Goal: Find specific page/section: Locate a particular part of the current website

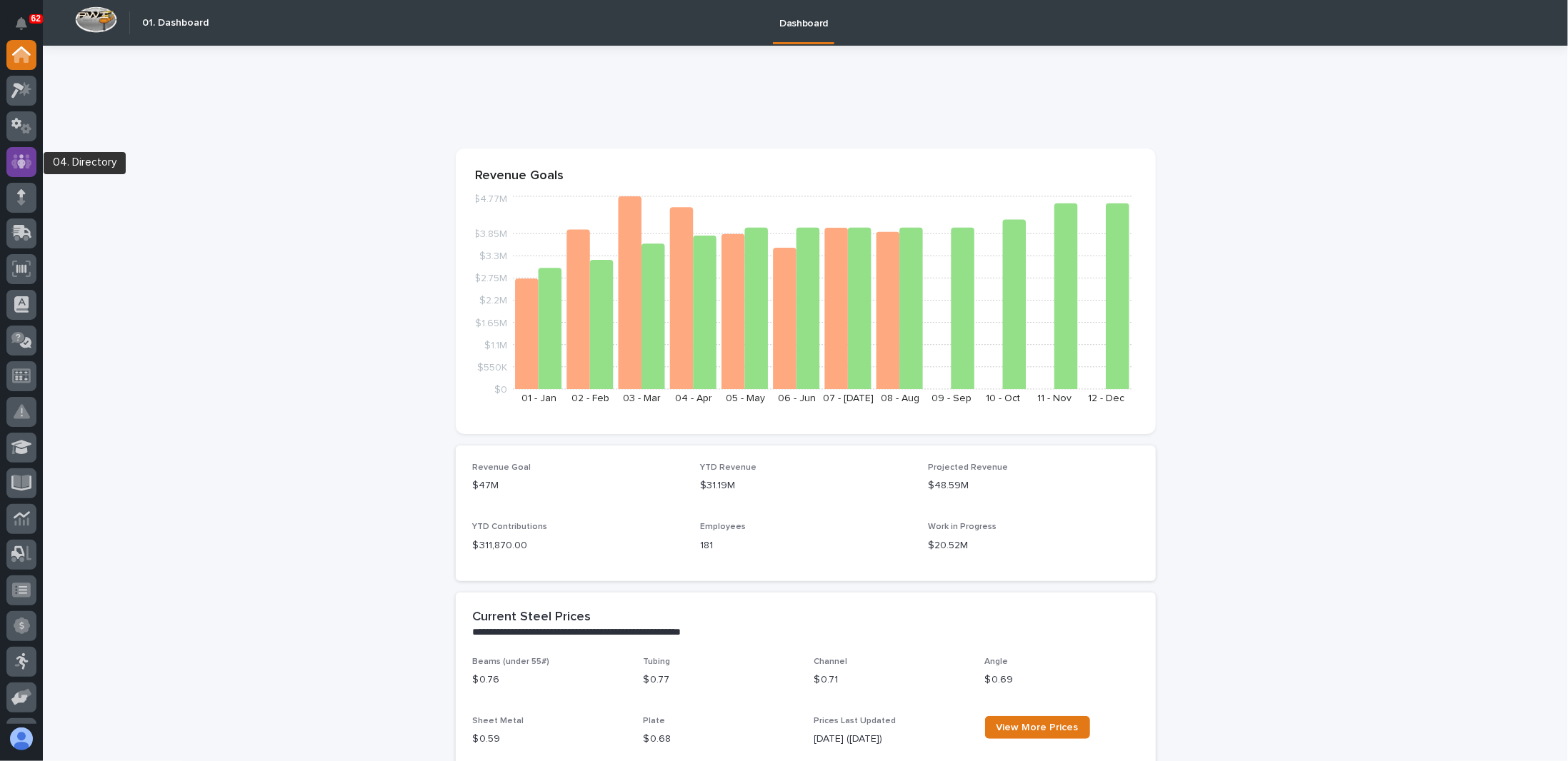
click at [21, 170] on div at bounding box center [21, 162] width 30 height 30
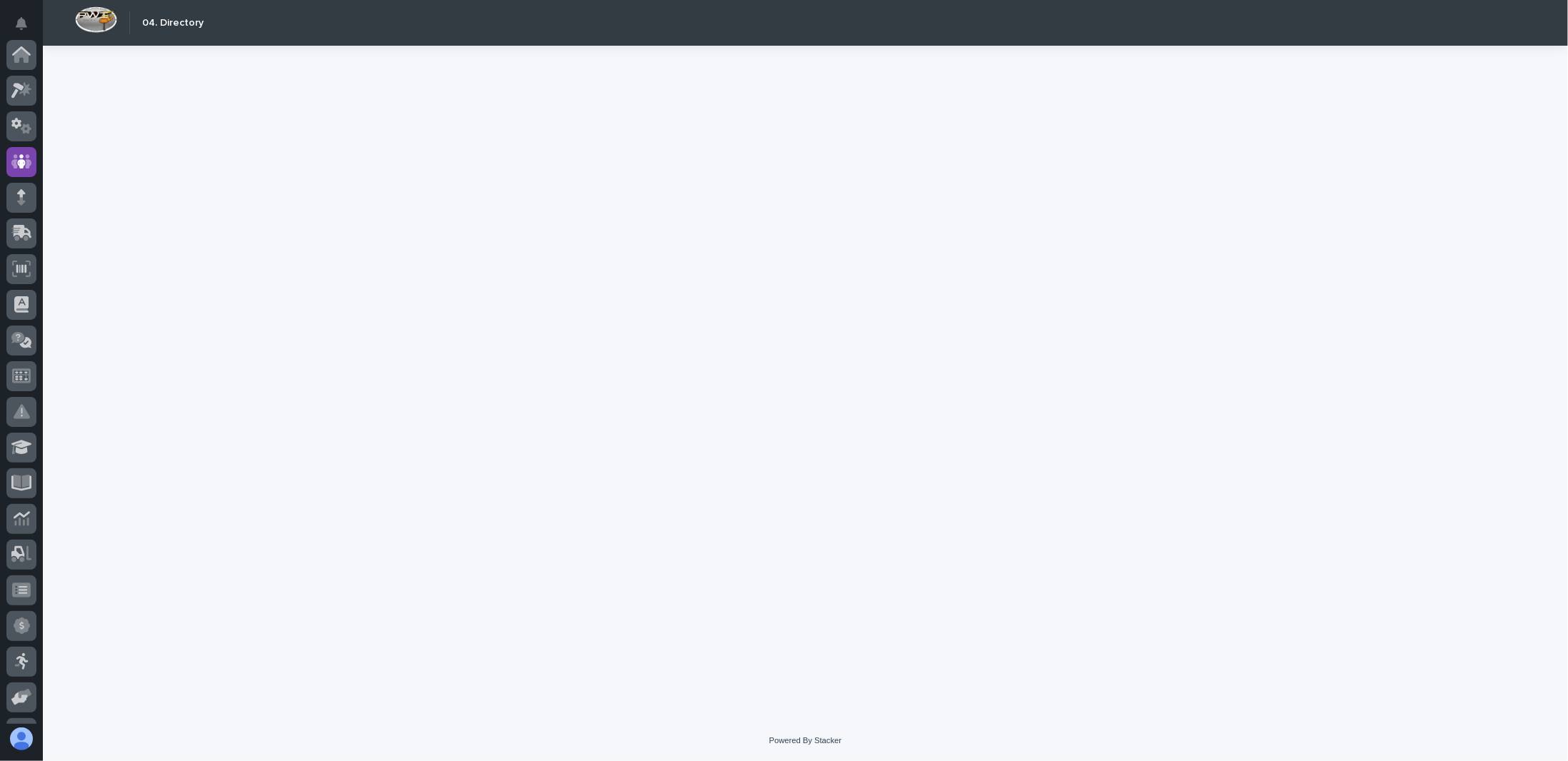
scroll to position [107, 0]
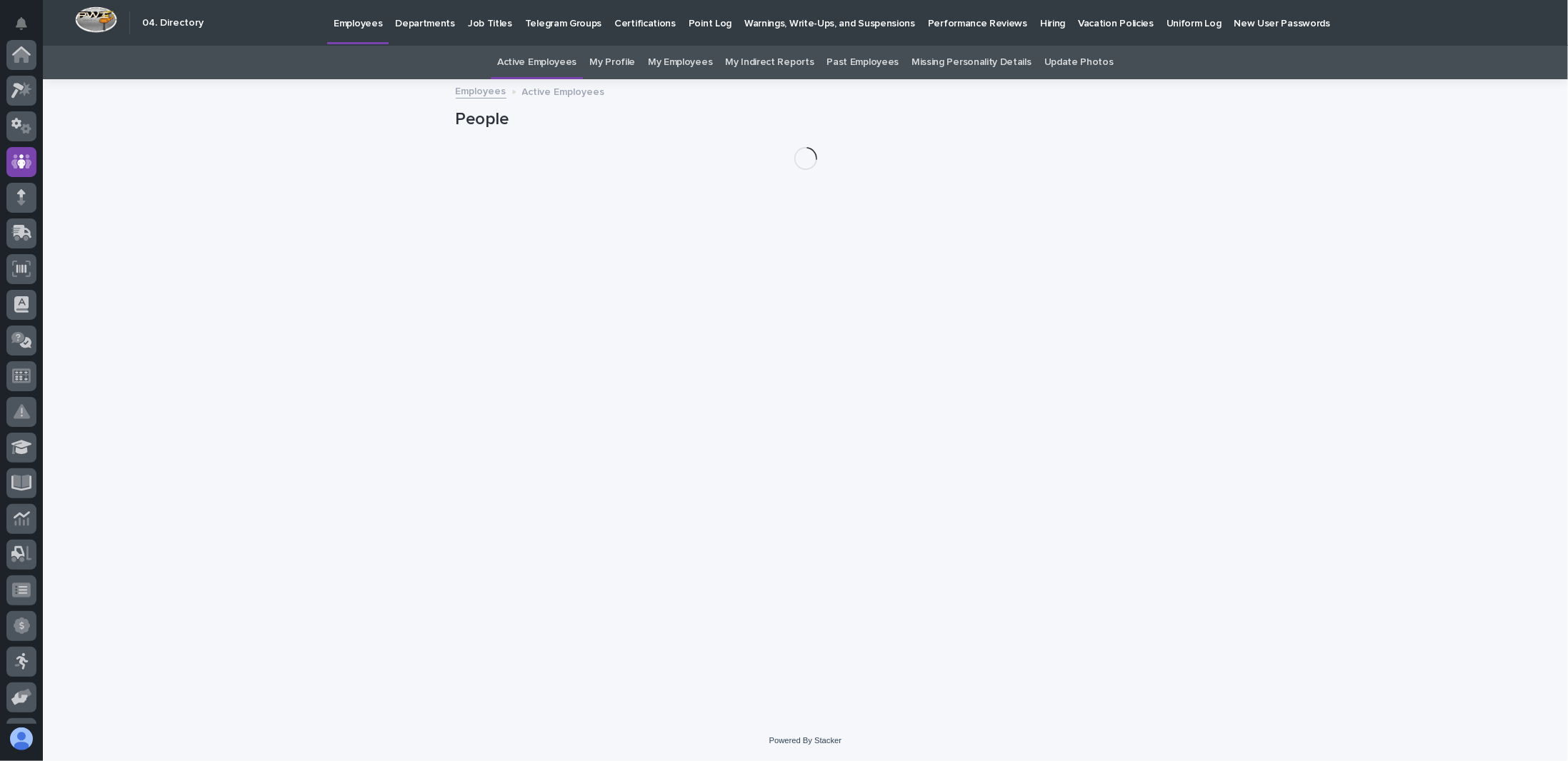
scroll to position [107, 0]
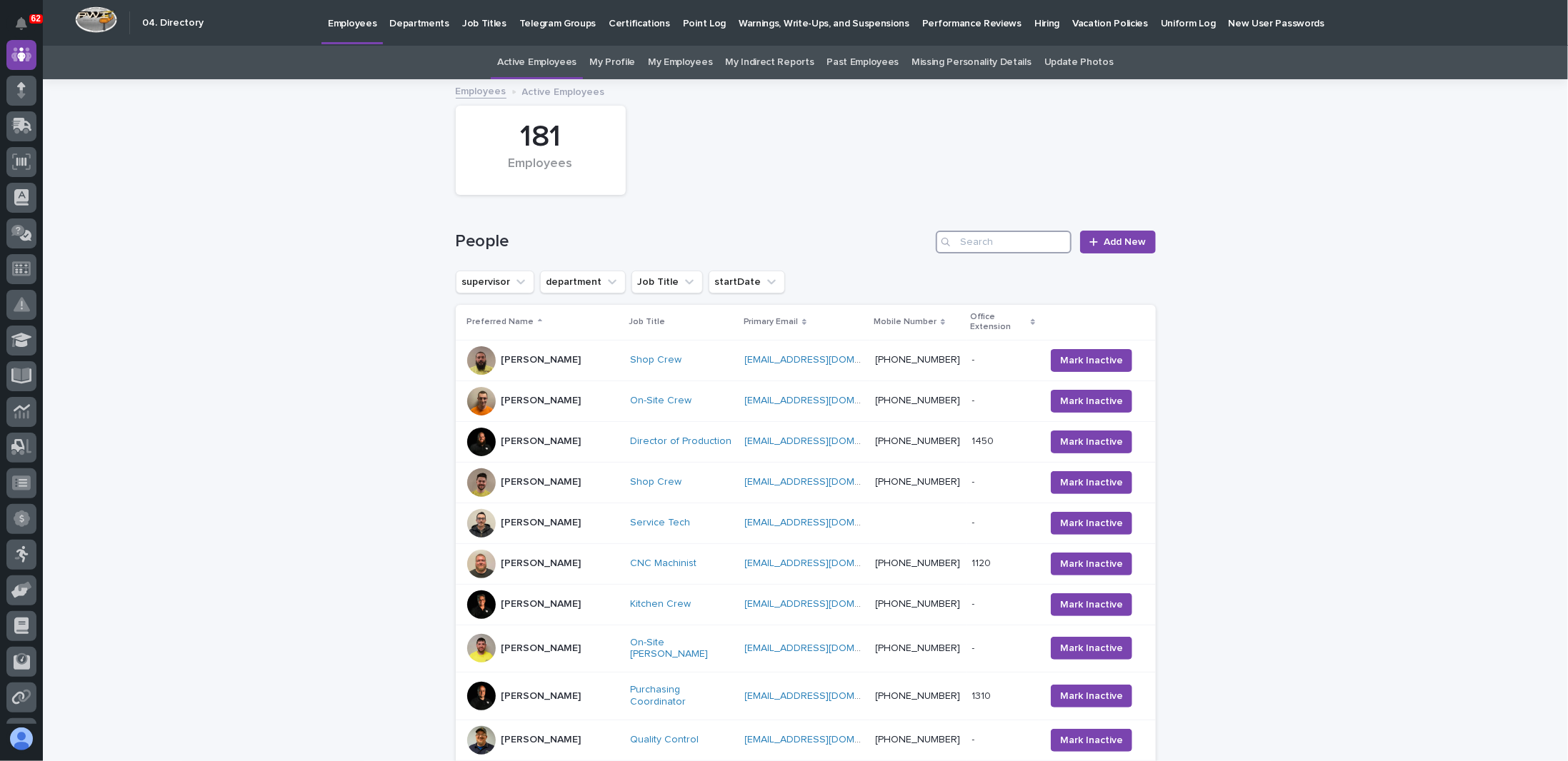
click at [975, 248] on input "Search" at bounding box center [1003, 242] width 136 height 23
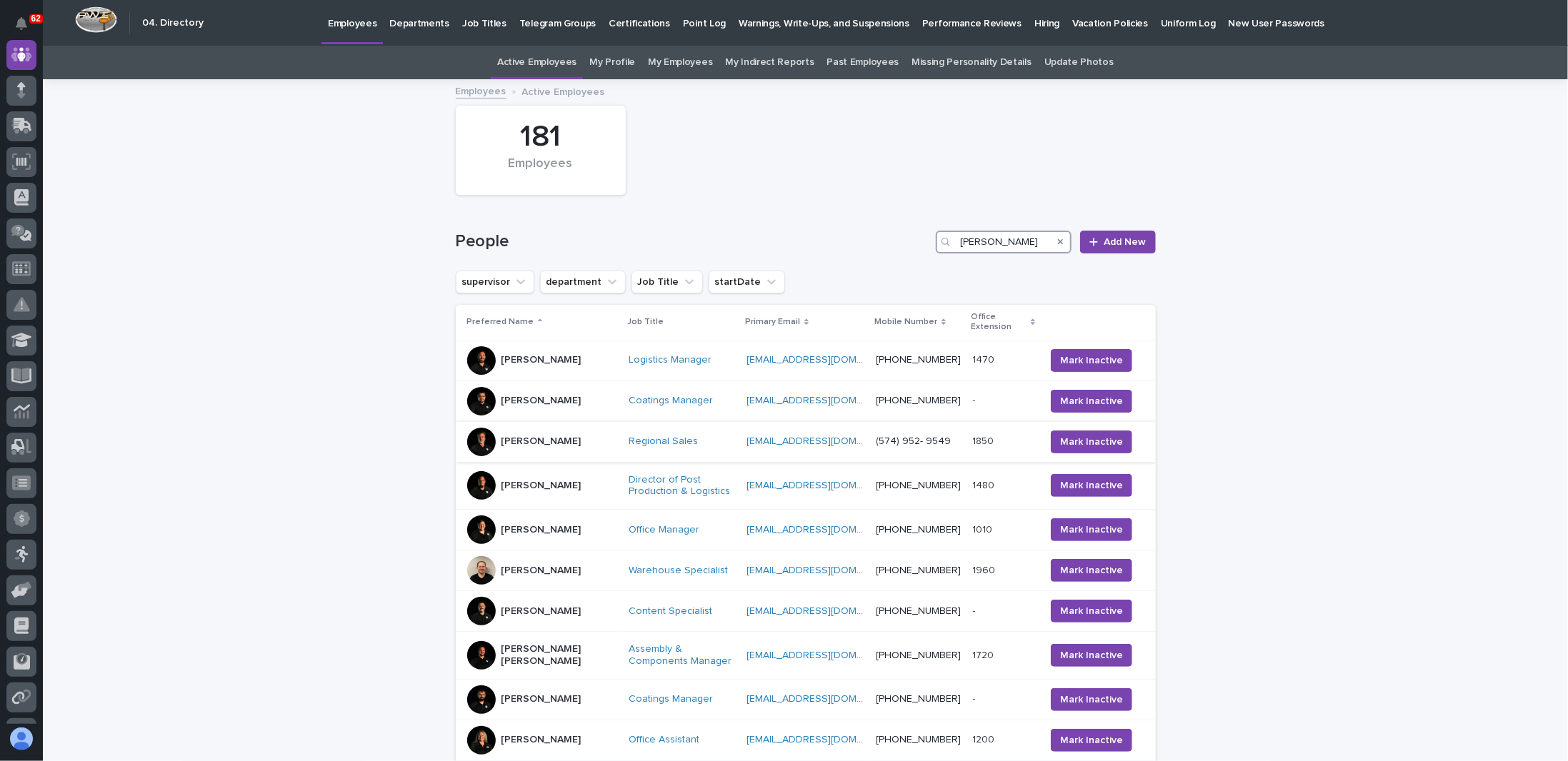
type input "[PERSON_NAME]"
click at [705, 448] on div "Regional Sales" at bounding box center [682, 442] width 107 height 12
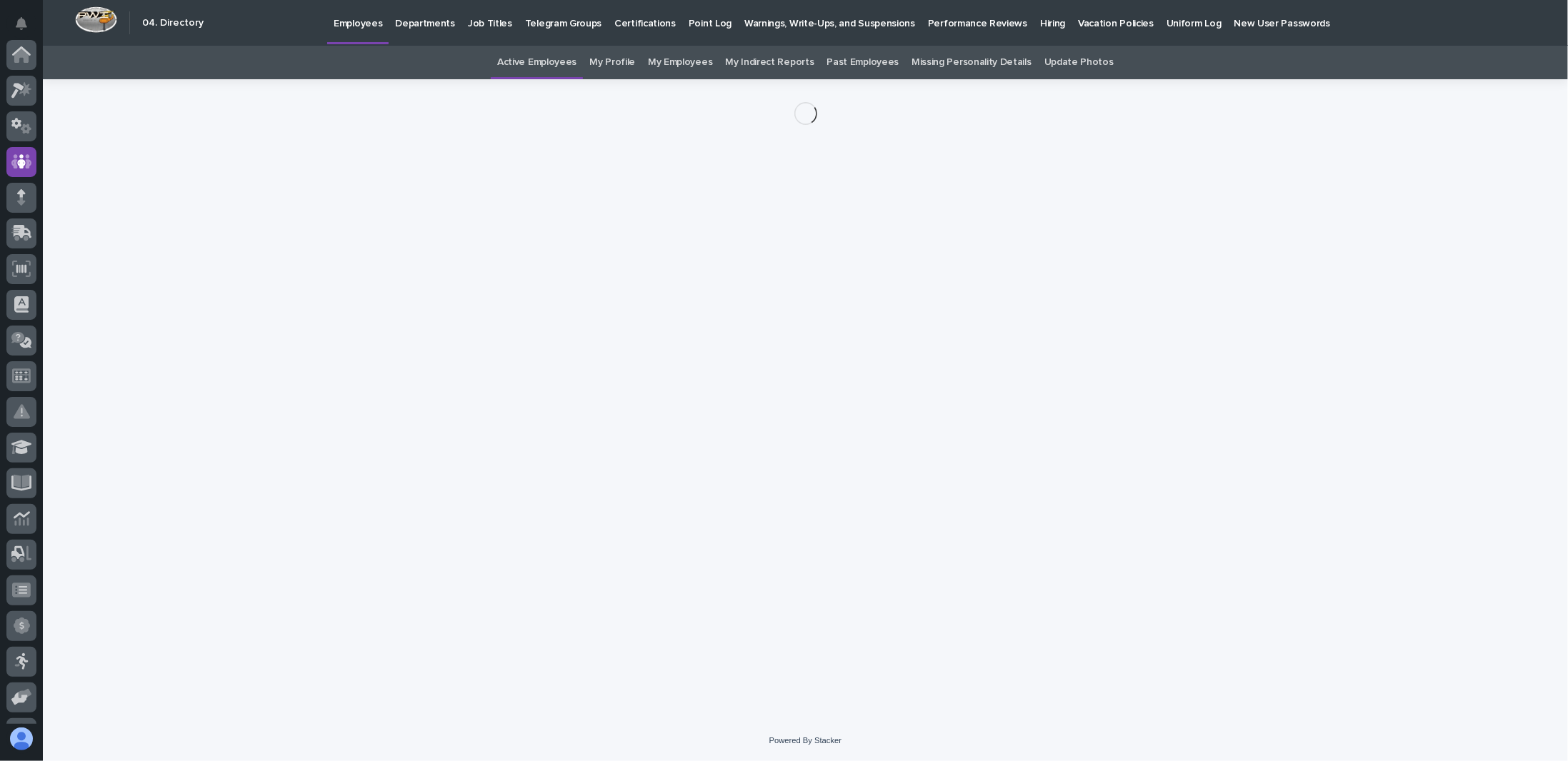
scroll to position [107, 0]
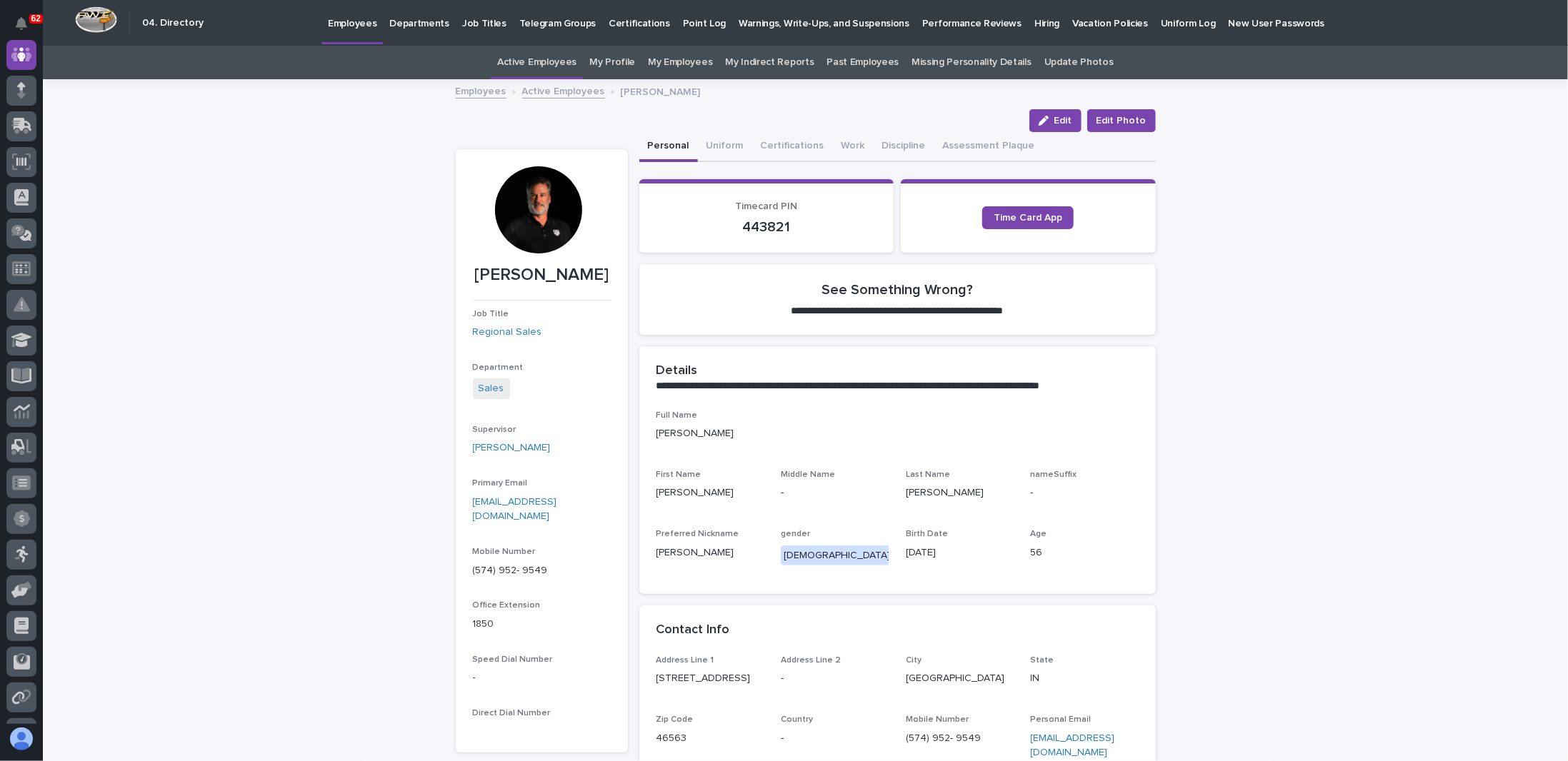
click at [533, 239] on div at bounding box center [538, 210] width 87 height 87
click at [428, 301] on div "**********" at bounding box center [805, 566] width 1525 height 972
click at [414, 305] on div "**********" at bounding box center [805, 566] width 1525 height 972
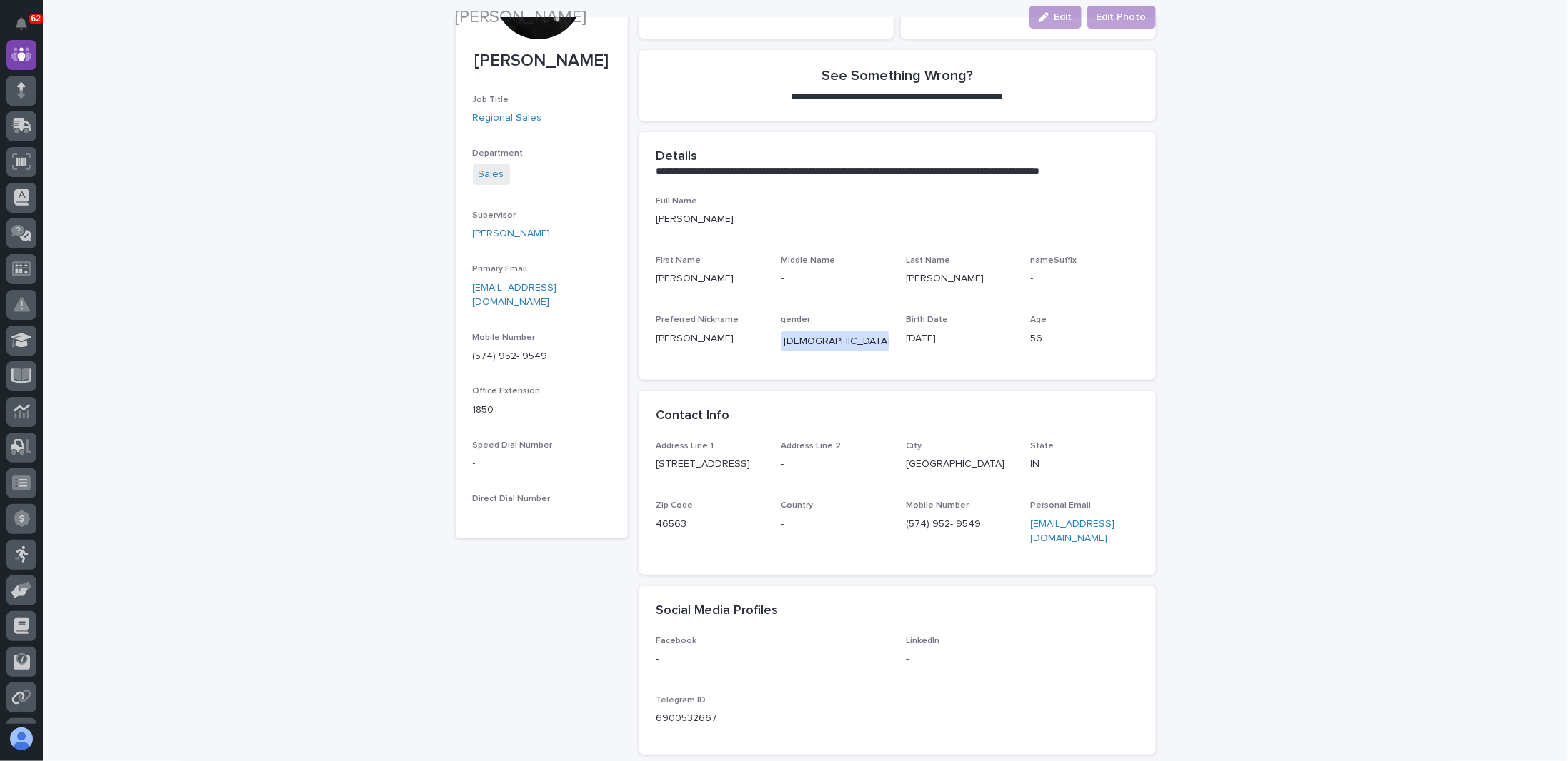
scroll to position [0, 0]
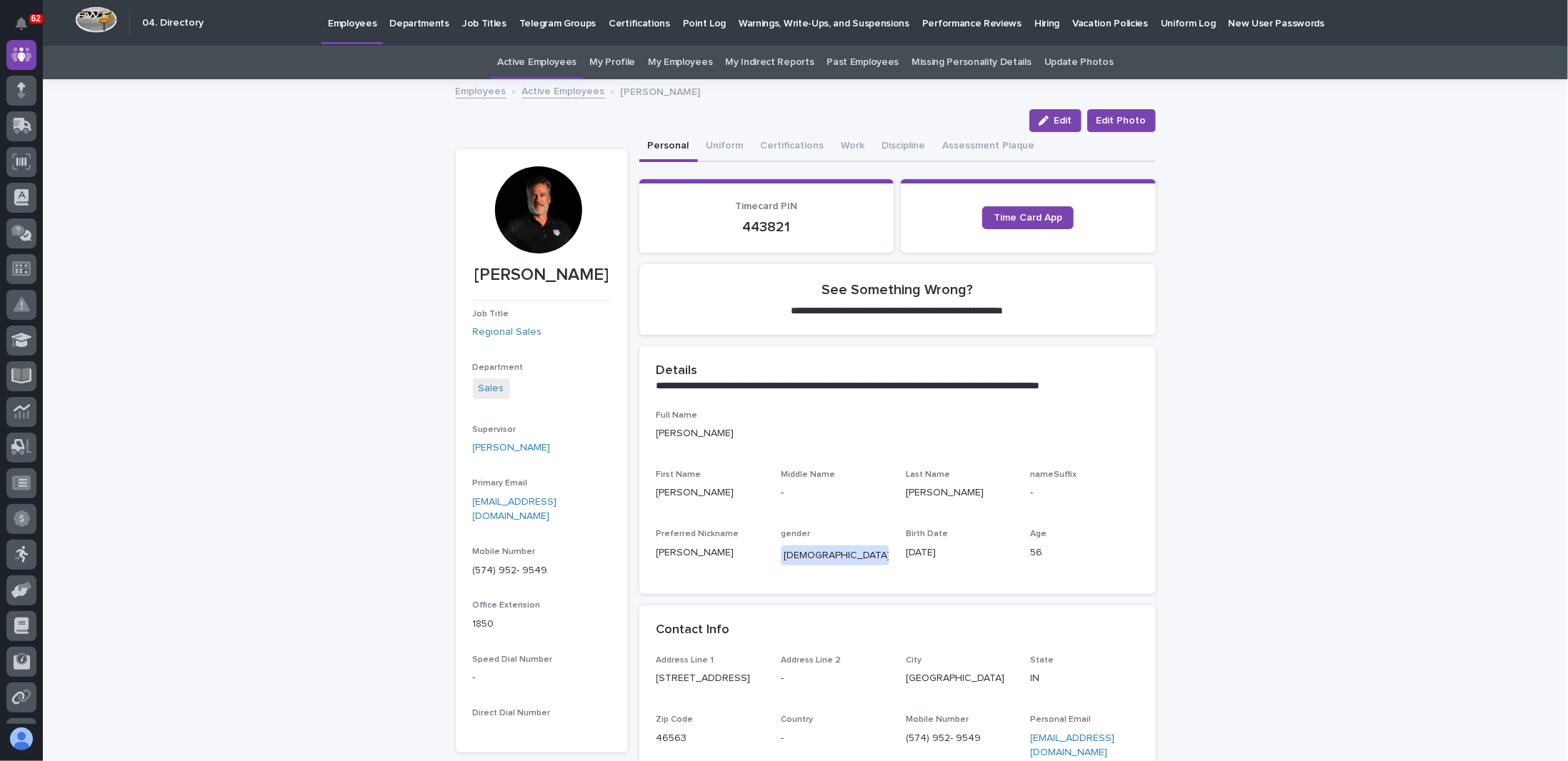
click at [290, 304] on div "**********" at bounding box center [805, 566] width 1525 height 972
click at [397, 341] on div "**********" at bounding box center [805, 566] width 1525 height 972
click at [347, 343] on div "**********" at bounding box center [805, 566] width 1525 height 972
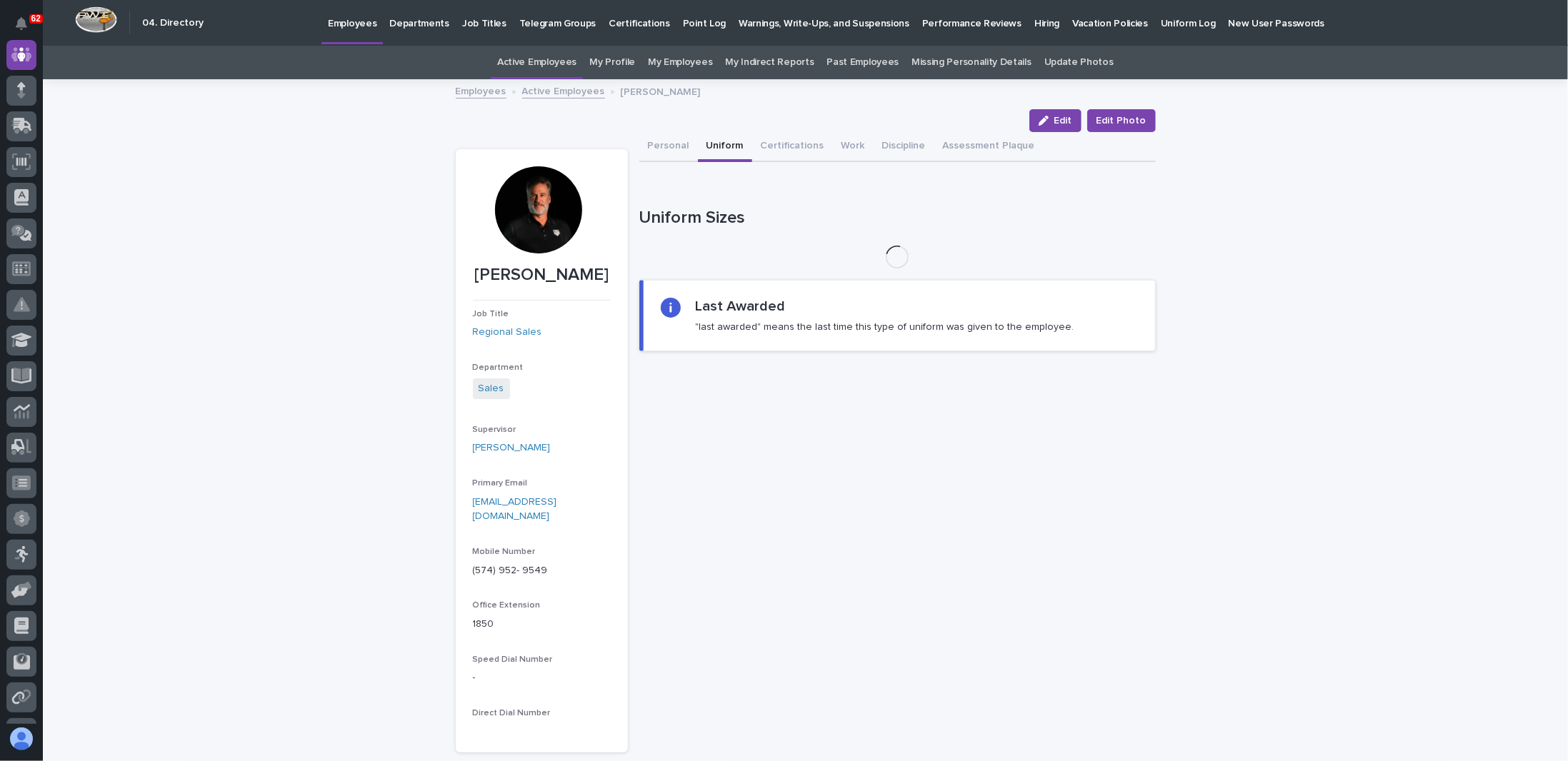
click at [720, 147] on button "Uniform" at bounding box center [725, 147] width 54 height 30
click at [767, 146] on button "Certifications" at bounding box center [793, 147] width 81 height 30
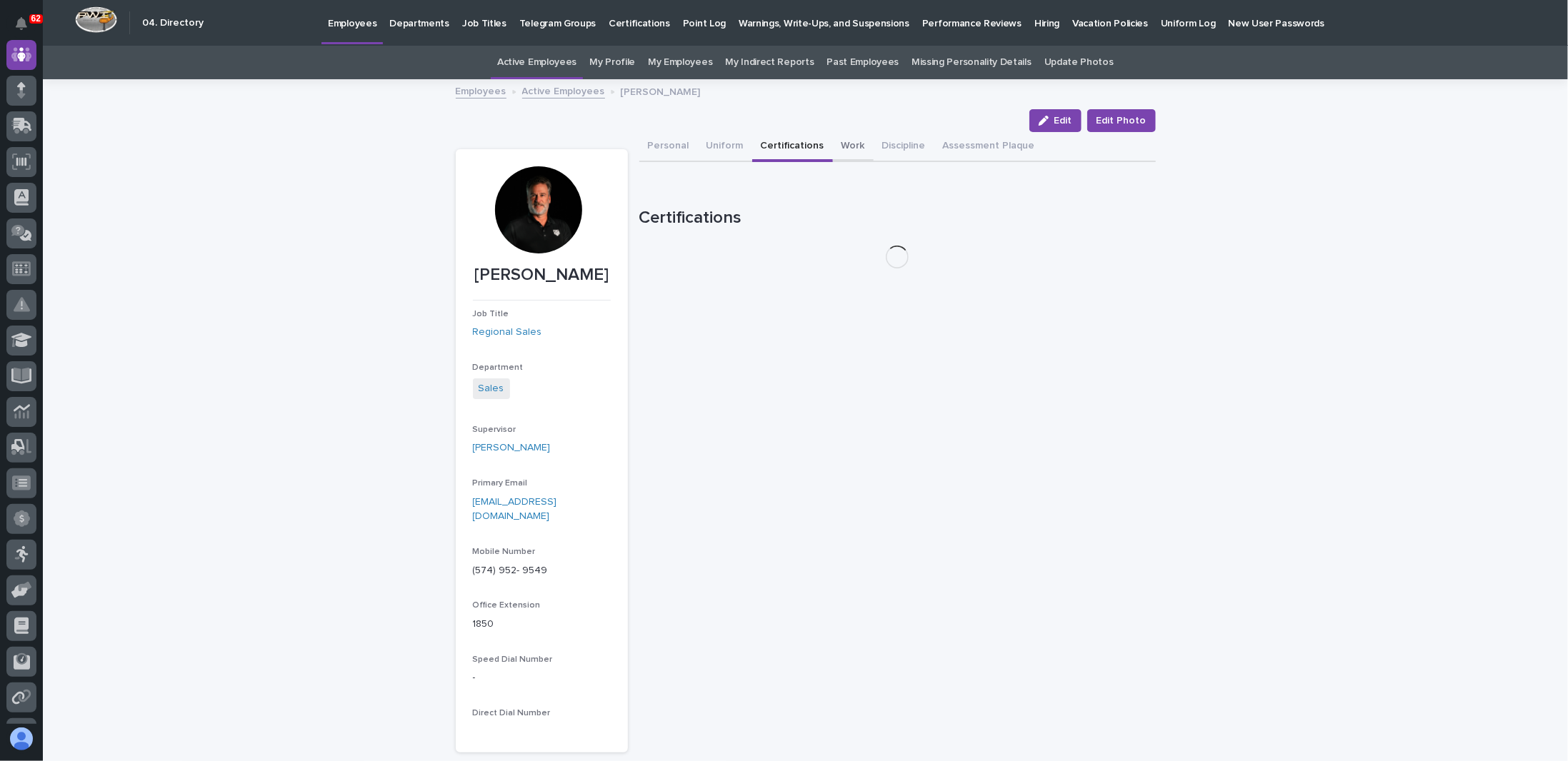
click at [833, 146] on button "Work" at bounding box center [853, 147] width 40 height 30
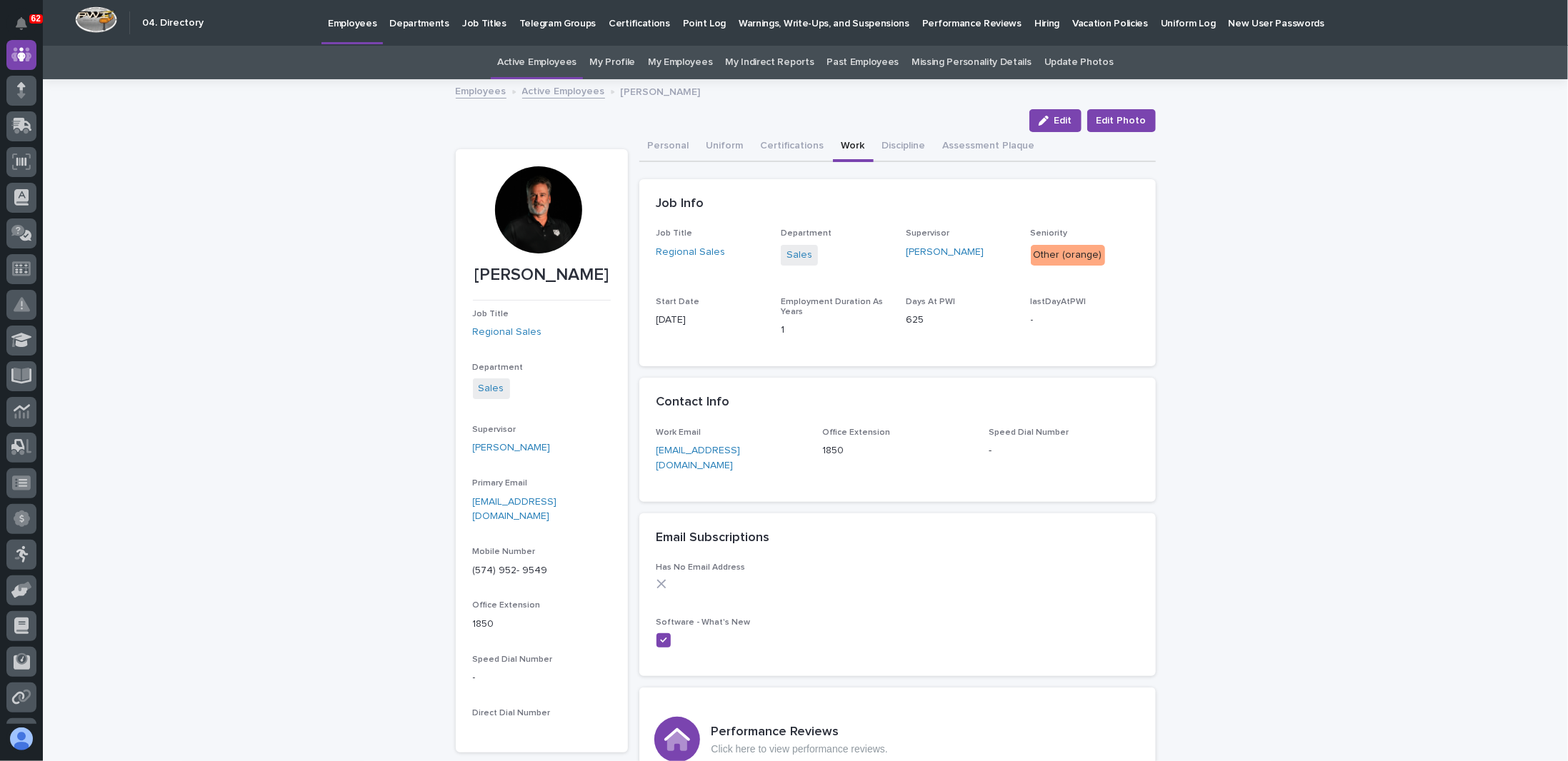
click at [543, 188] on div at bounding box center [538, 210] width 87 height 87
drag, startPoint x: 538, startPoint y: 188, endPoint x: 351, endPoint y: 275, distance: 206.2
click at [540, 224] on div at bounding box center [538, 210] width 87 height 87
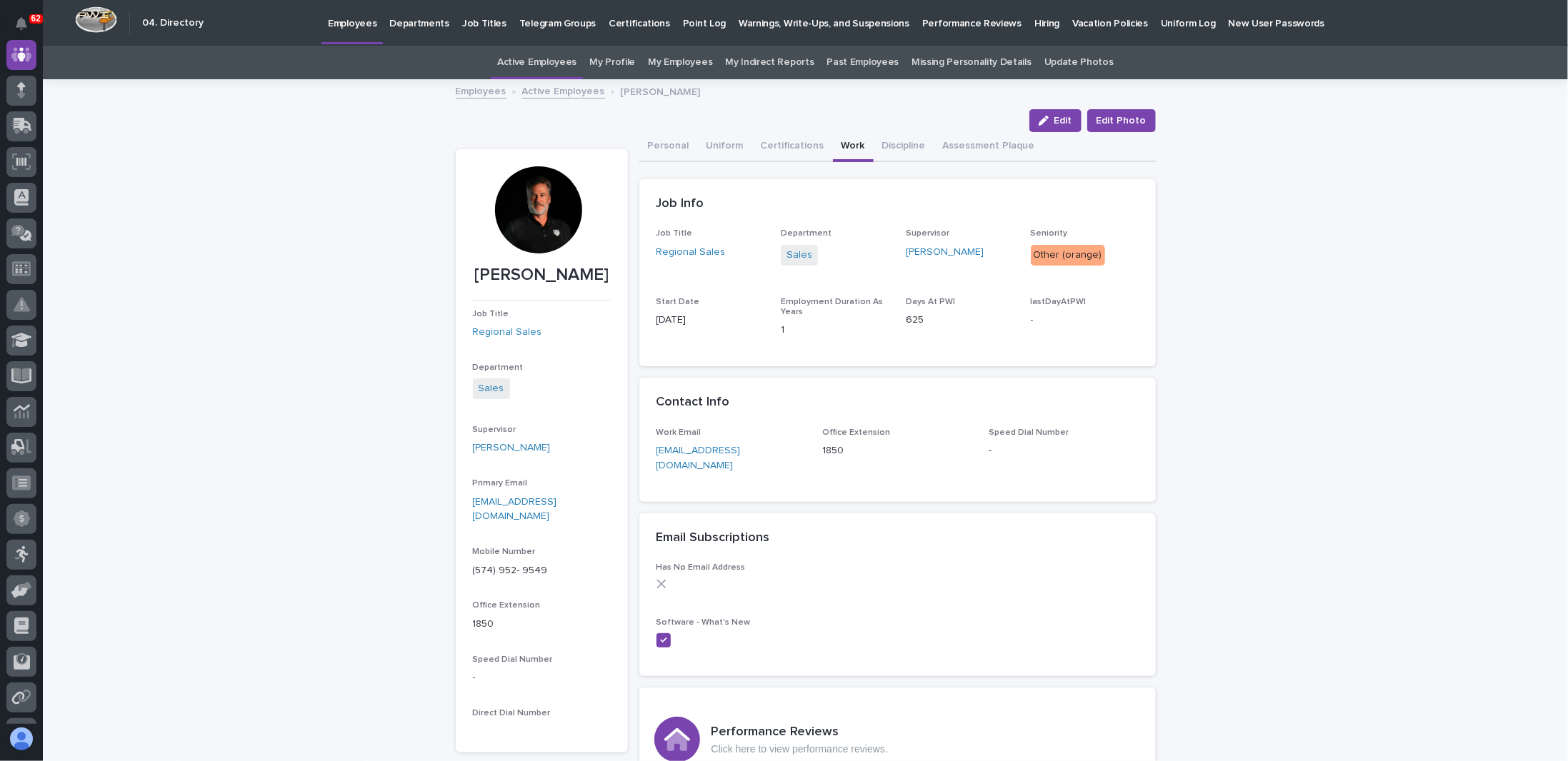
click at [540, 224] on div at bounding box center [538, 210] width 87 height 87
click at [1127, 129] on button "Edit Photo" at bounding box center [1121, 120] width 68 height 23
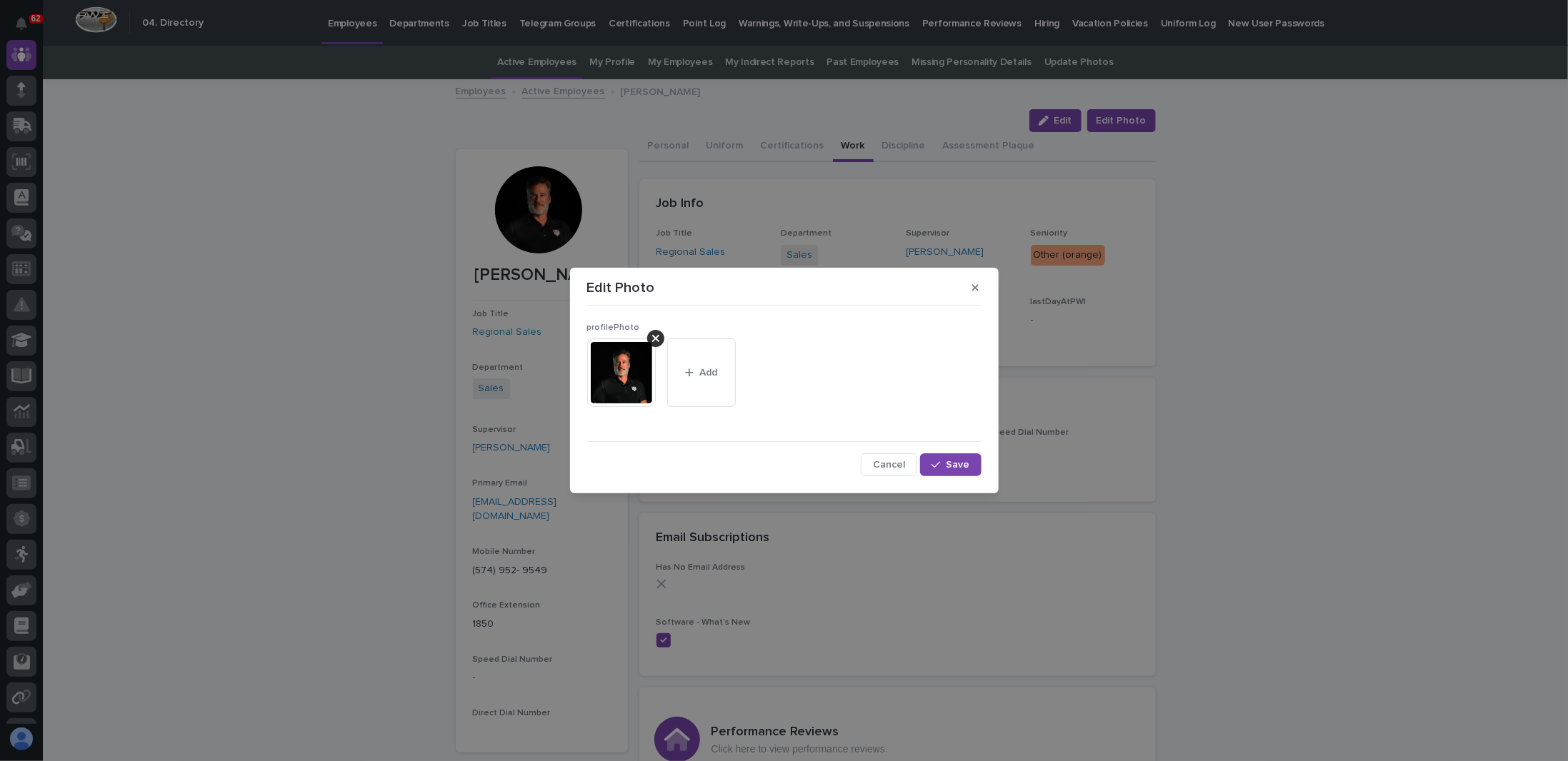
click at [623, 383] on img at bounding box center [622, 373] width 68 height 68
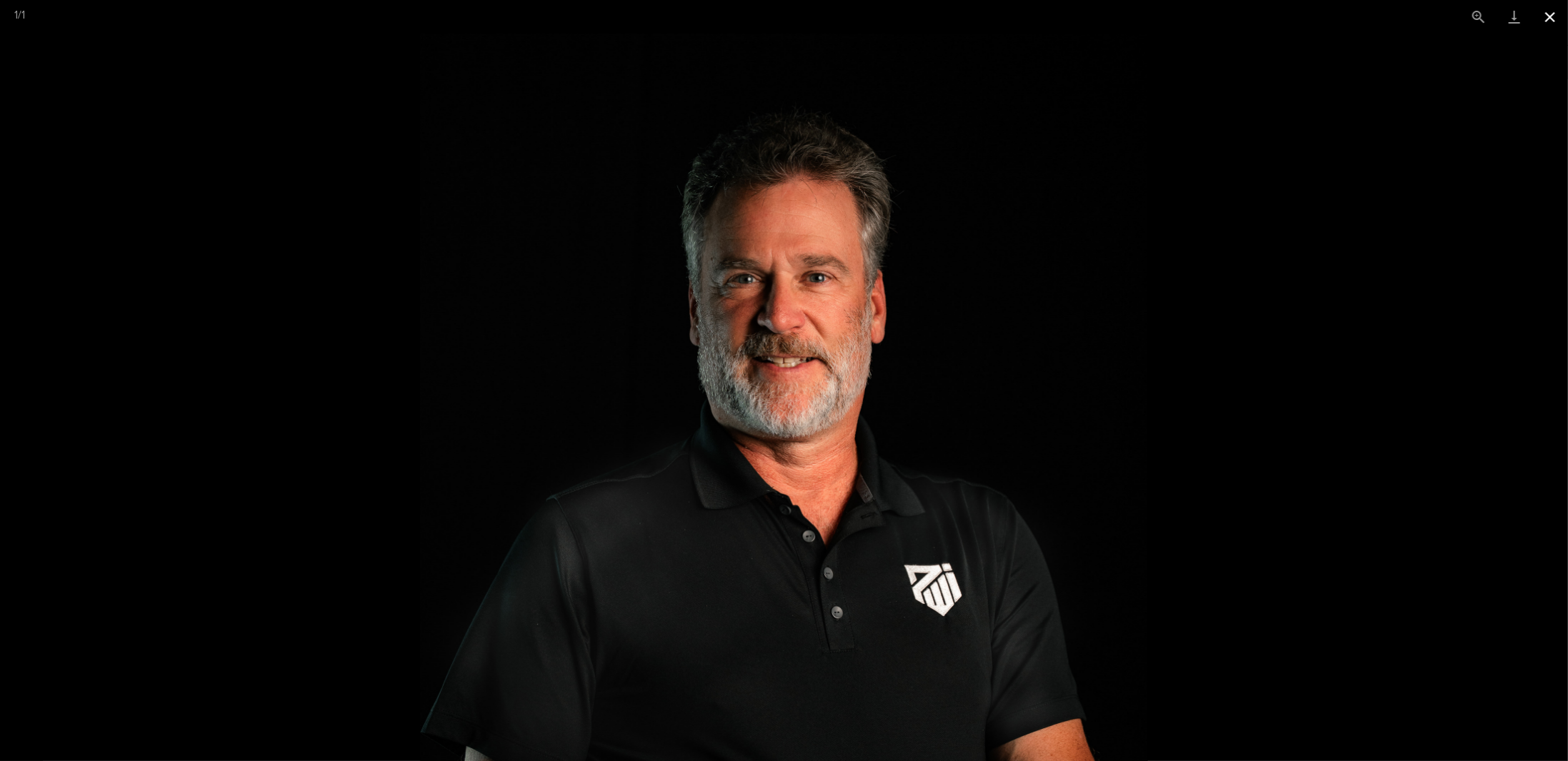
click at [1557, 16] on button "Close gallery" at bounding box center [1550, 17] width 36 height 33
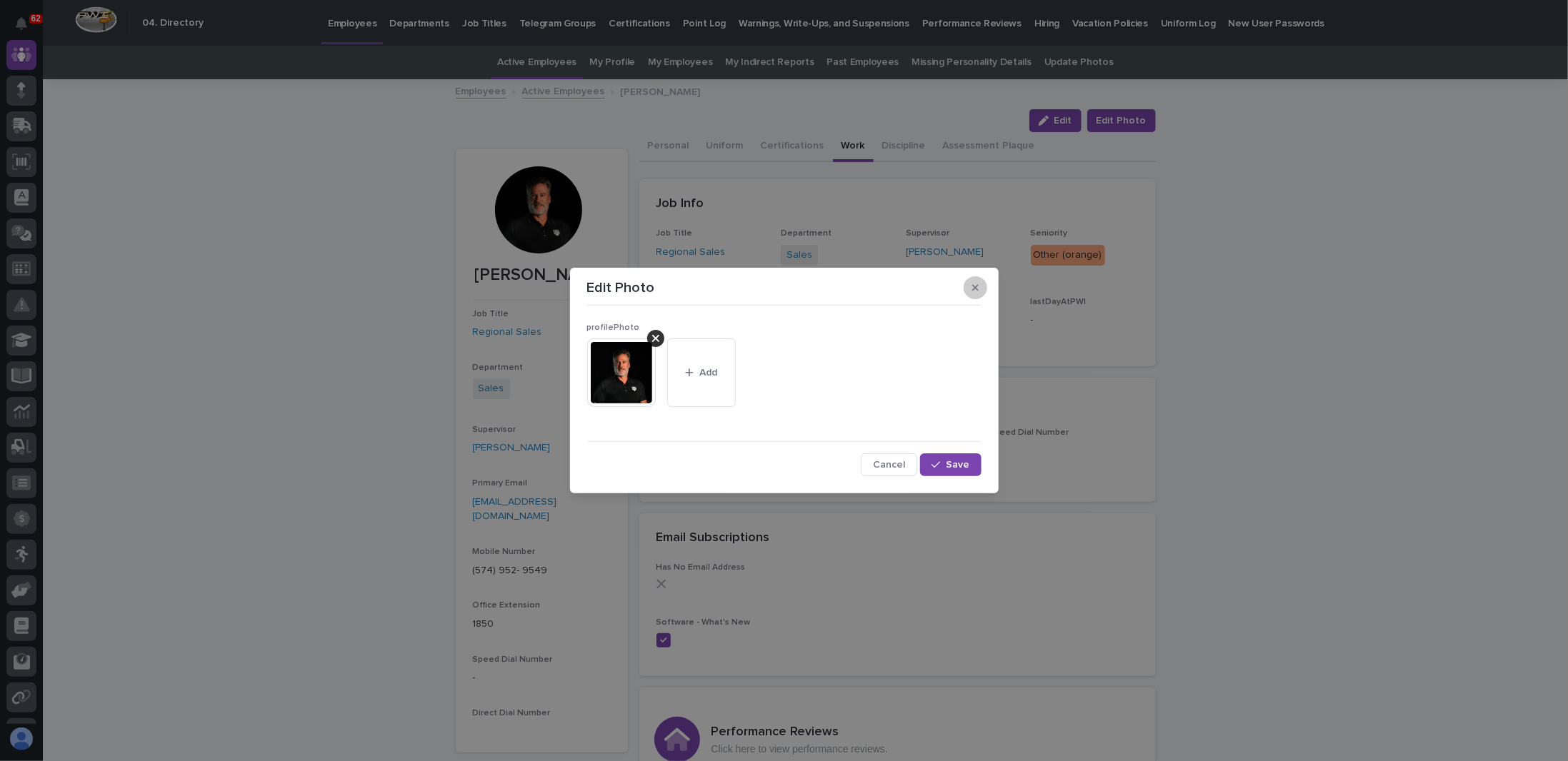
click at [969, 289] on button "button" at bounding box center [975, 288] width 24 height 23
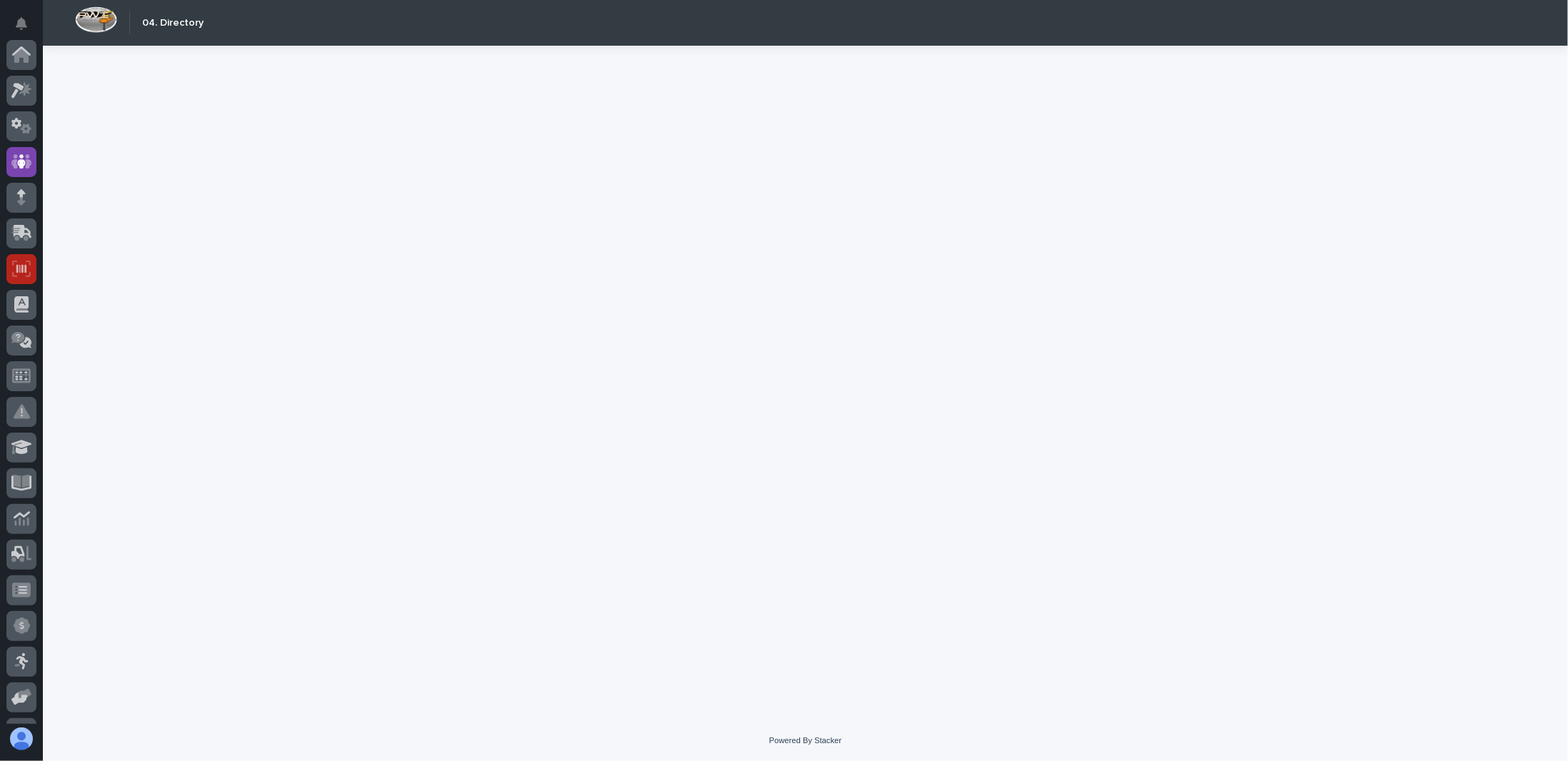
scroll to position [107, 0]
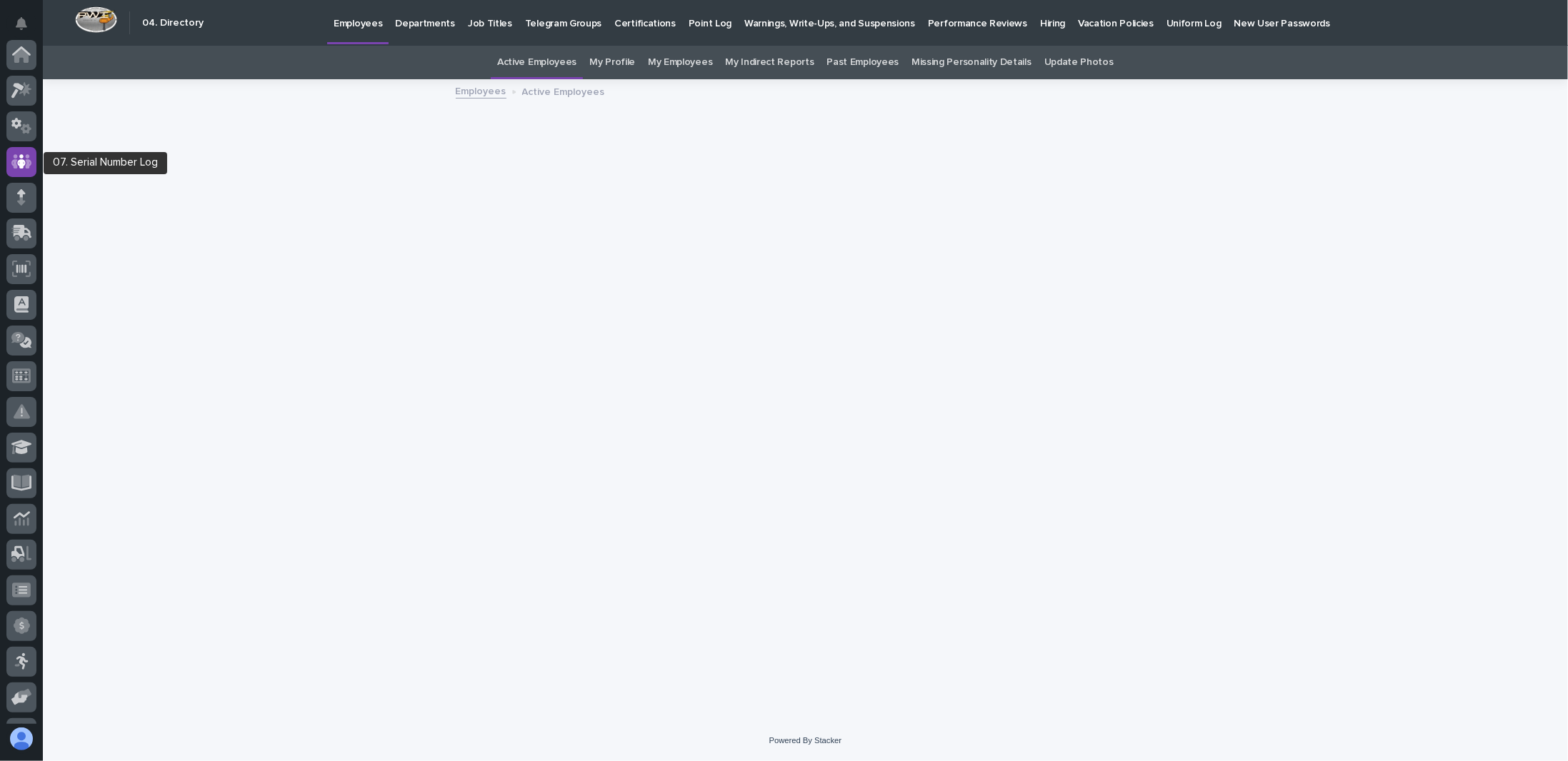
scroll to position [107, 0]
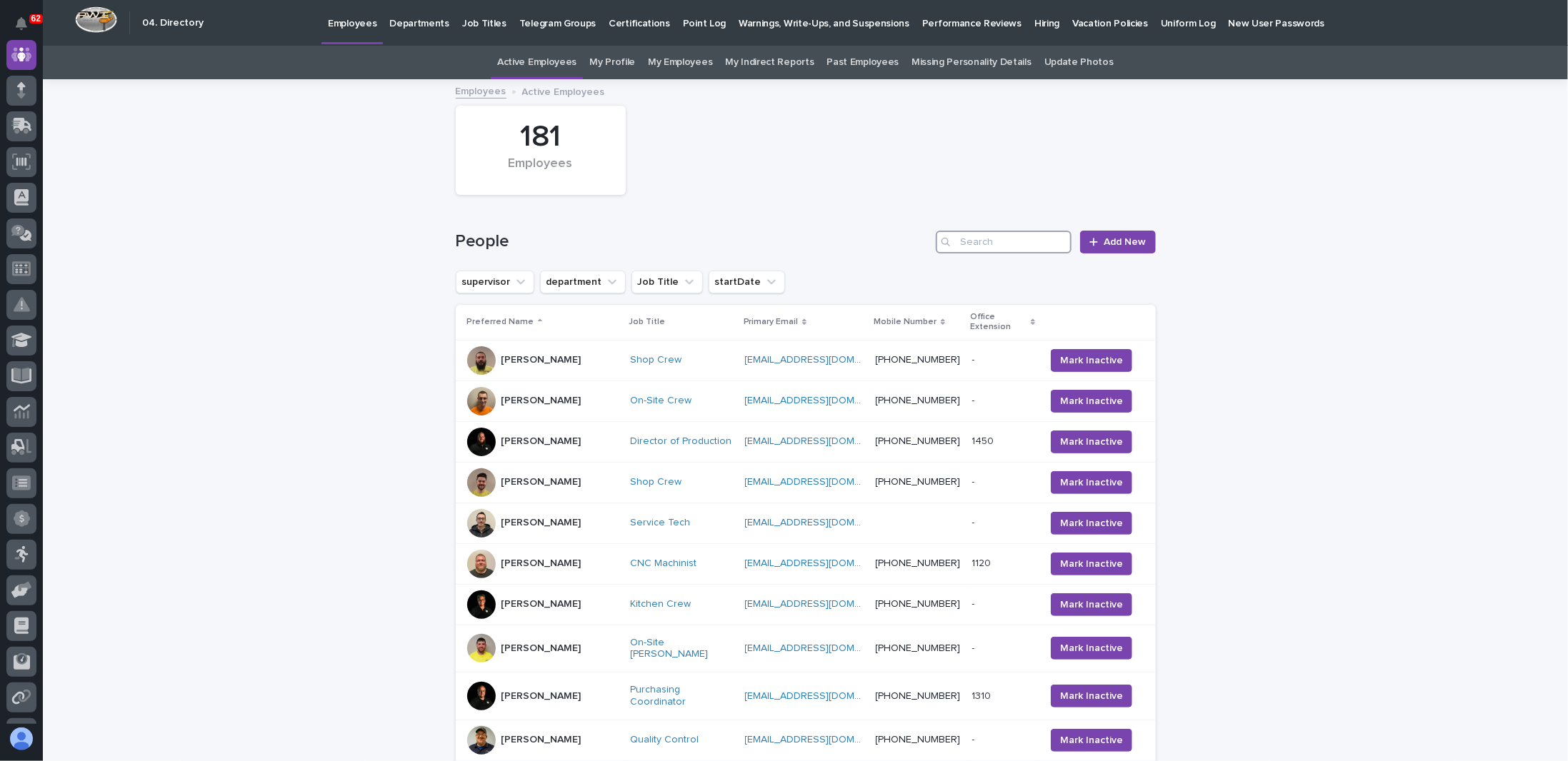
click at [995, 248] on input "Search" at bounding box center [1003, 242] width 136 height 23
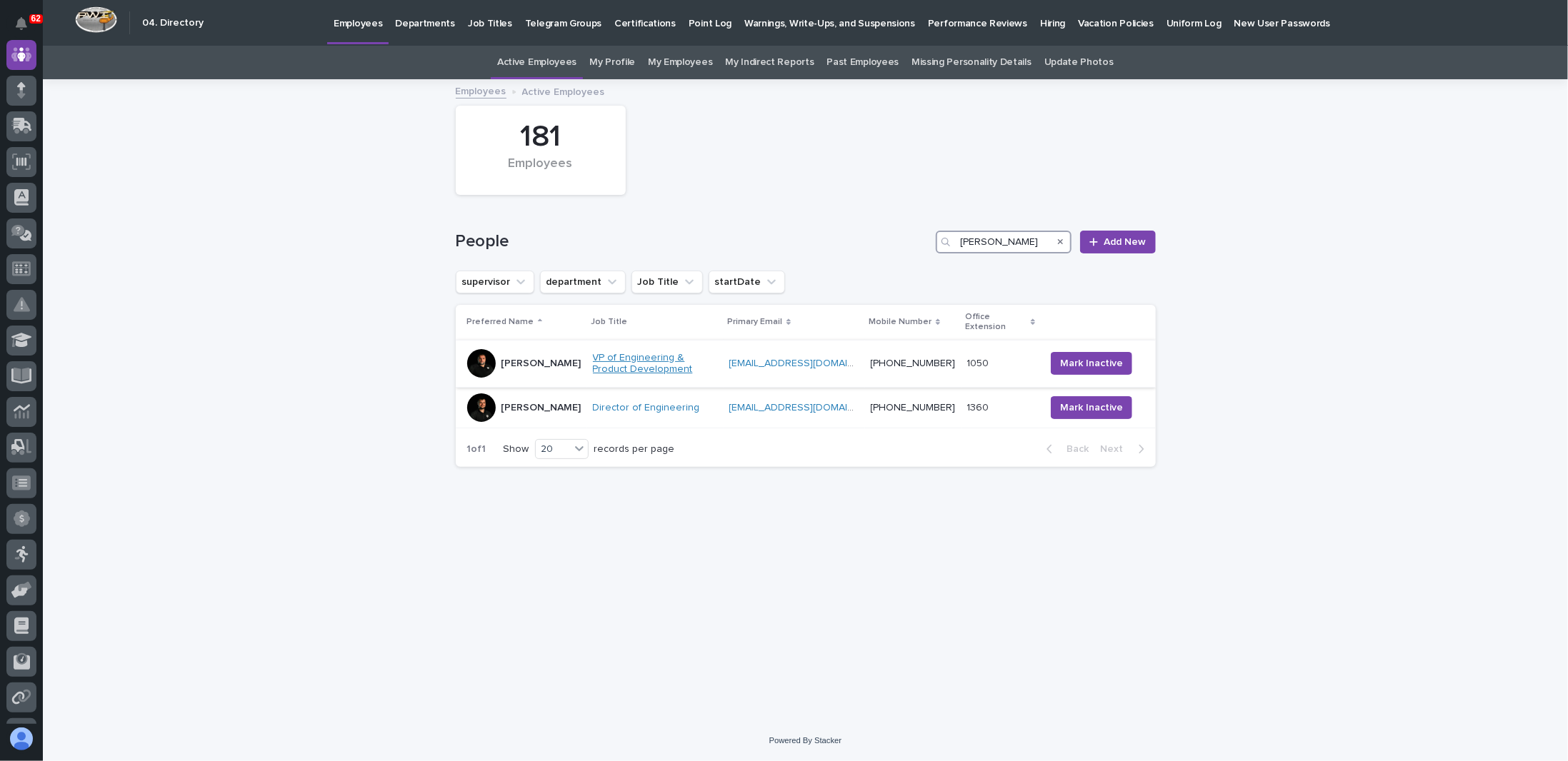
type input "[PERSON_NAME]"
click at [718, 365] on div "VP of Engineering & Product Development" at bounding box center [655, 364] width 125 height 36
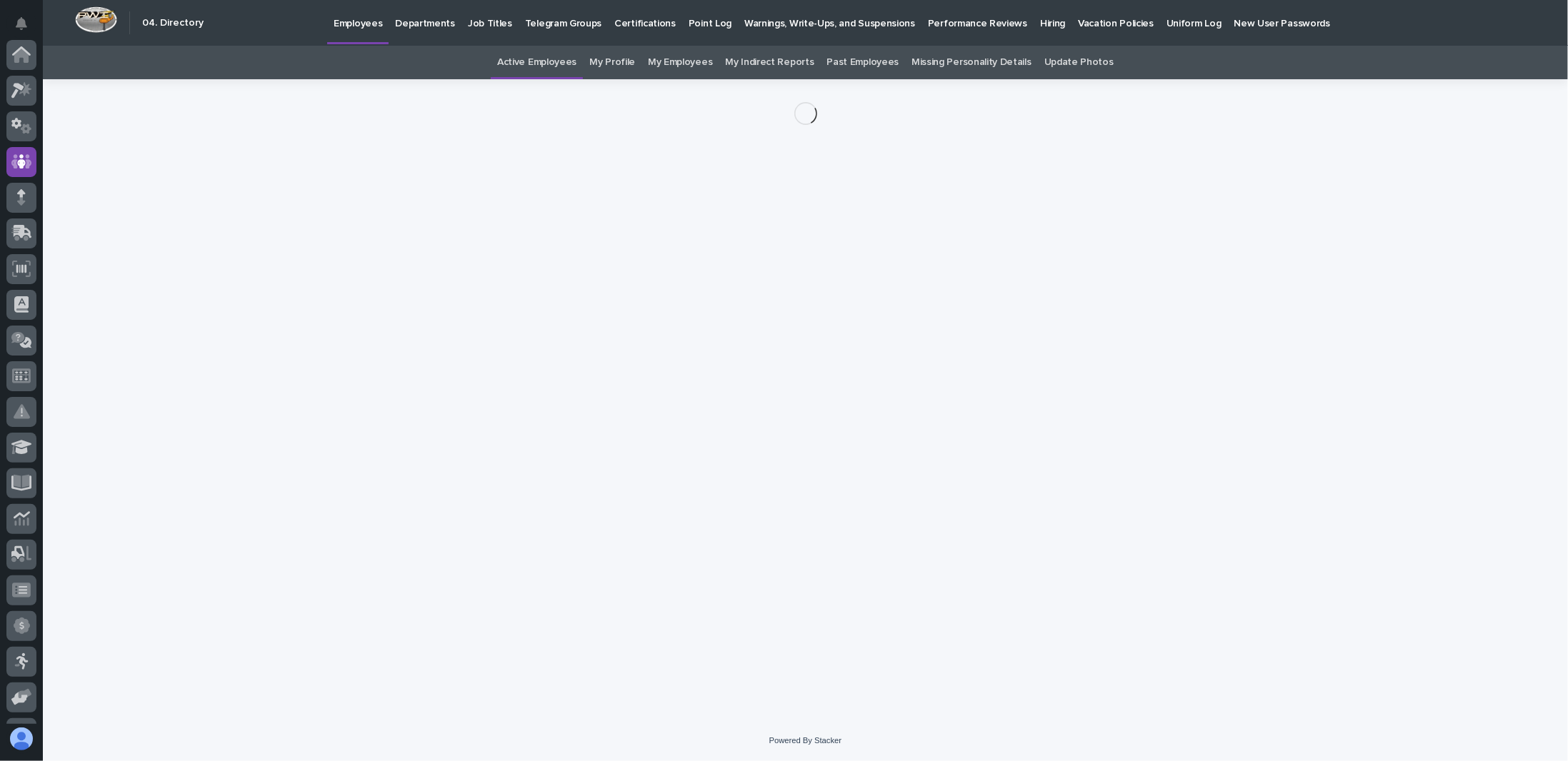
scroll to position [107, 0]
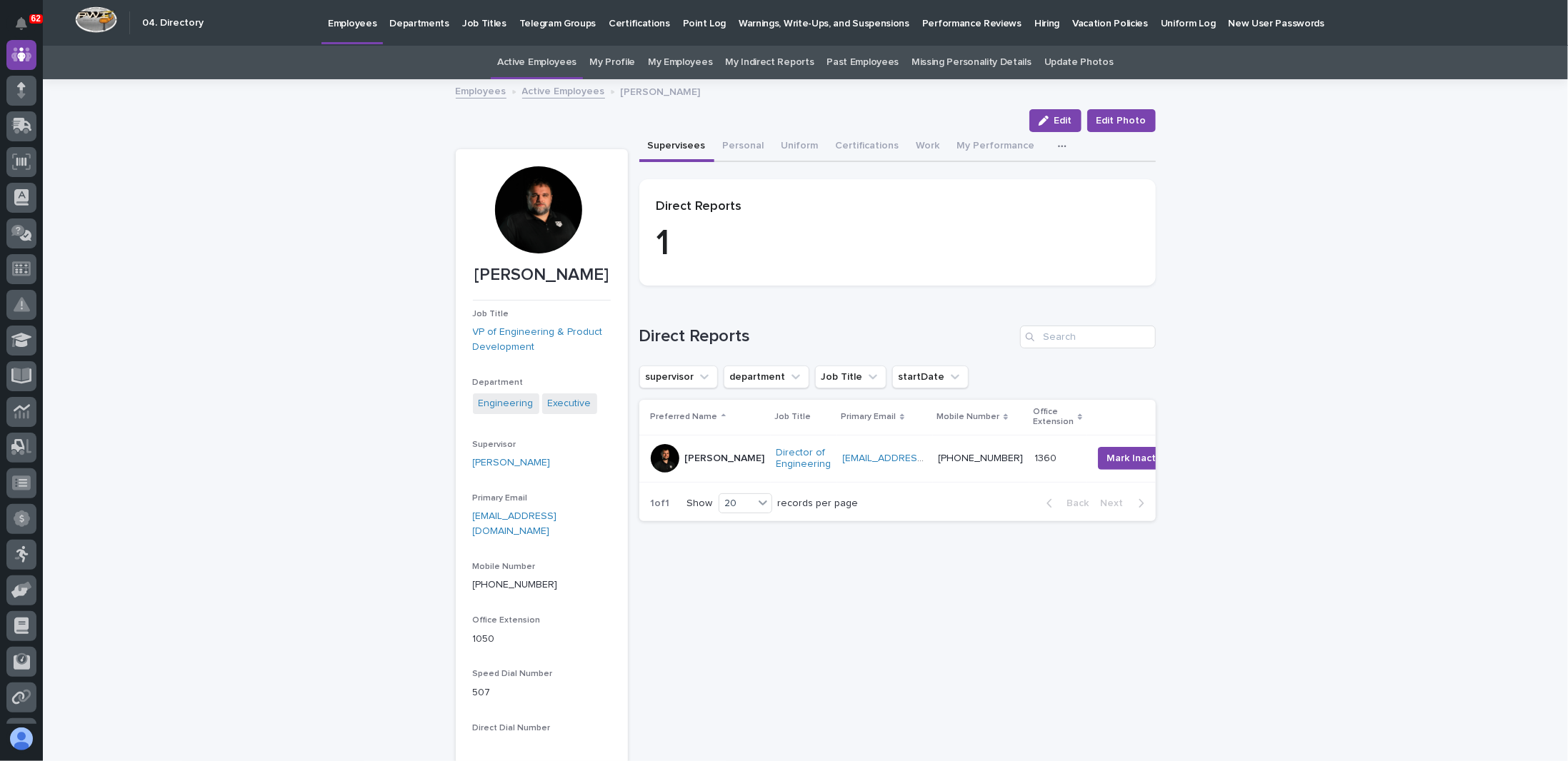
click at [534, 226] on div at bounding box center [538, 210] width 87 height 87
click at [1128, 121] on span "Edit Photo" at bounding box center [1121, 120] width 50 height 14
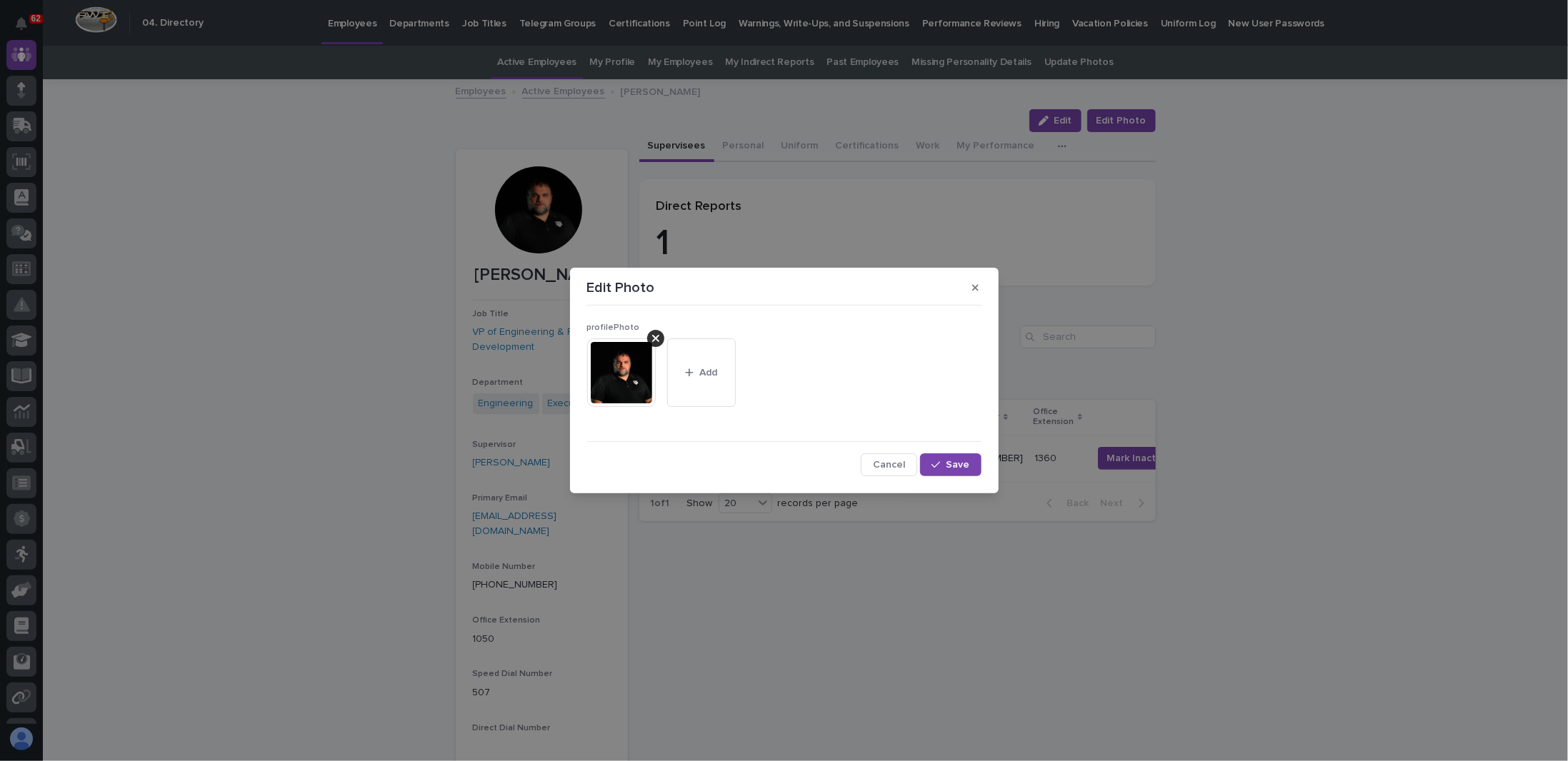
click at [623, 363] on img at bounding box center [622, 373] width 68 height 68
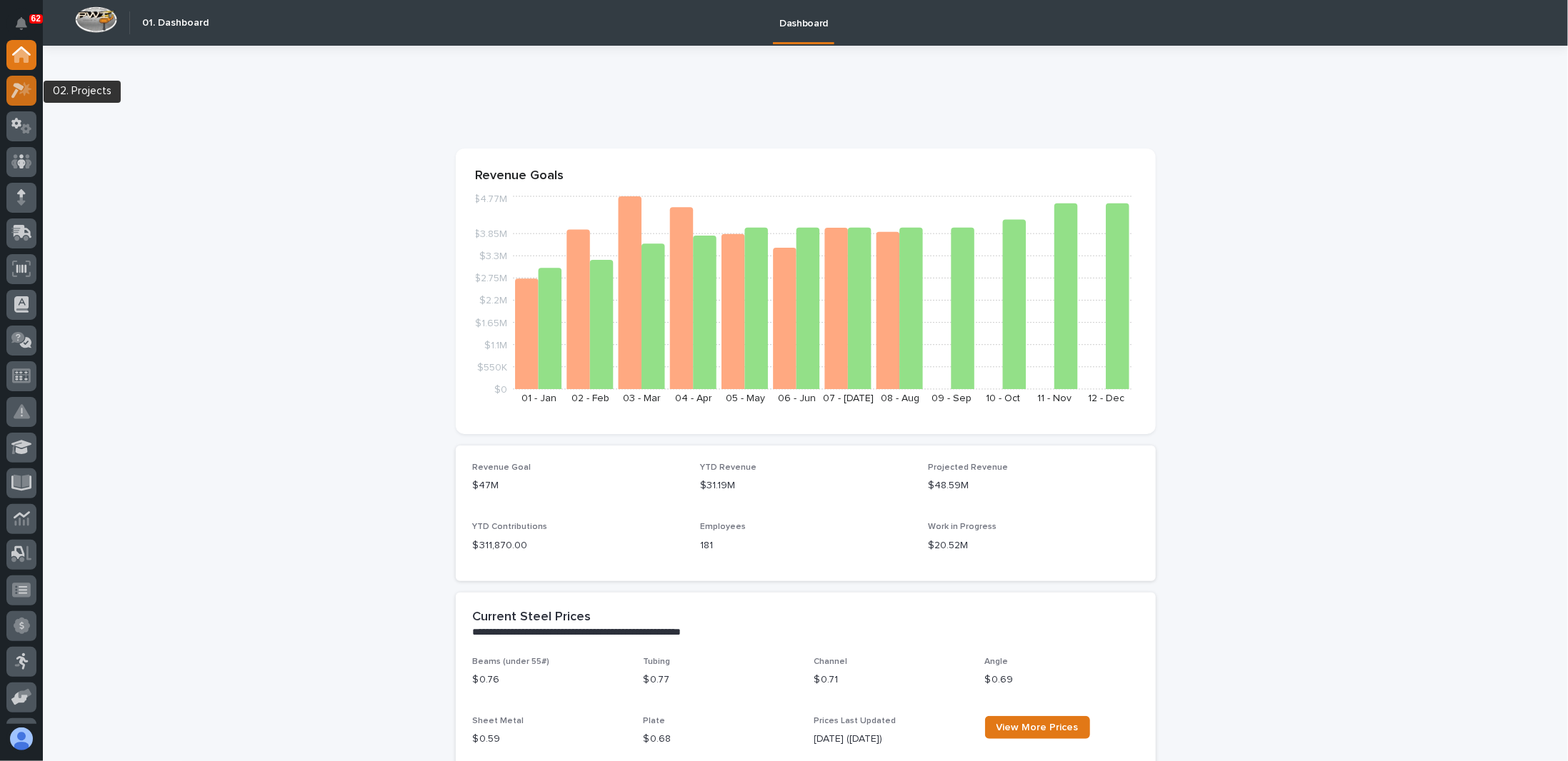
click at [25, 90] on icon at bounding box center [25, 89] width 12 height 14
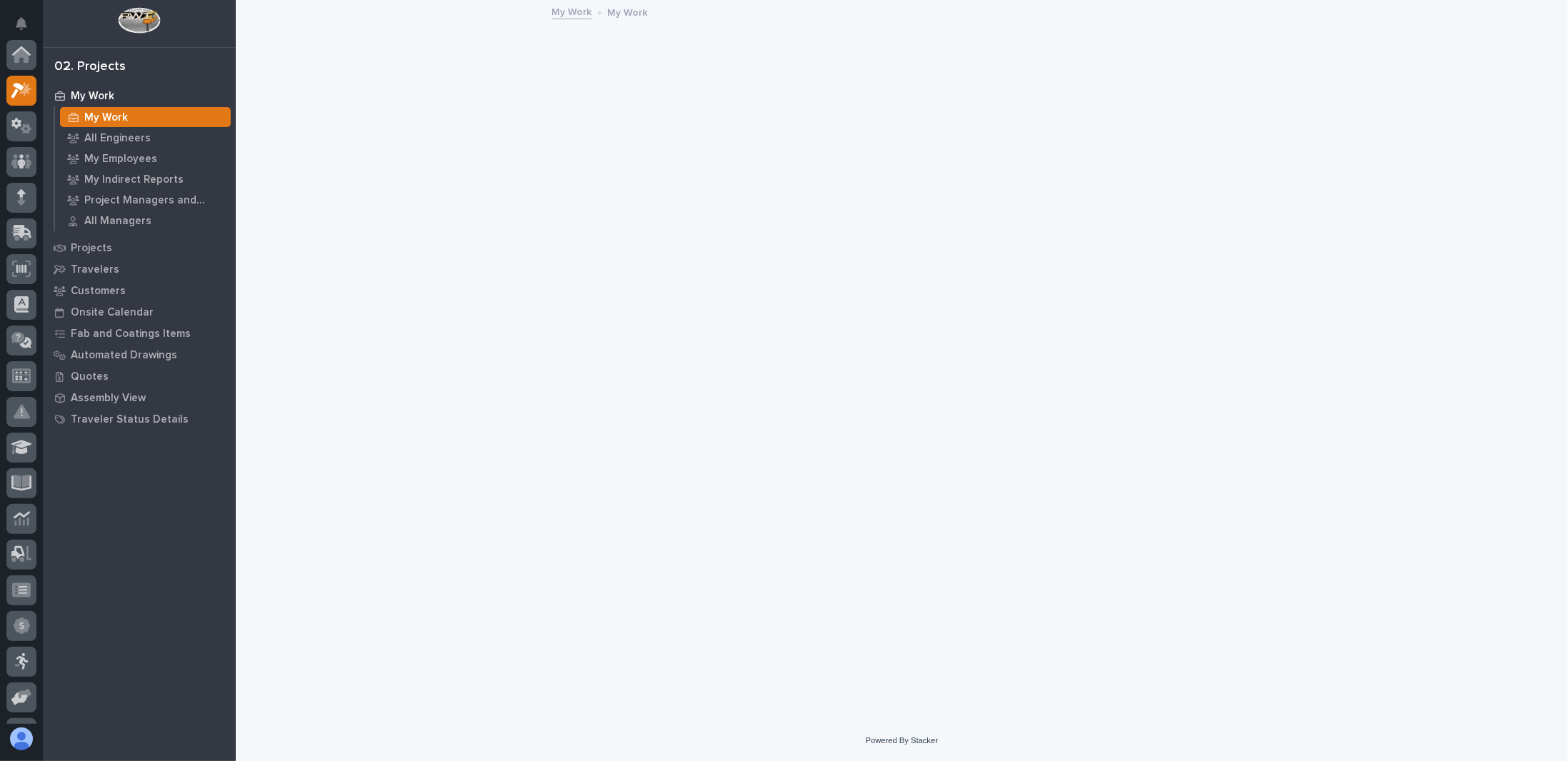
scroll to position [36, 0]
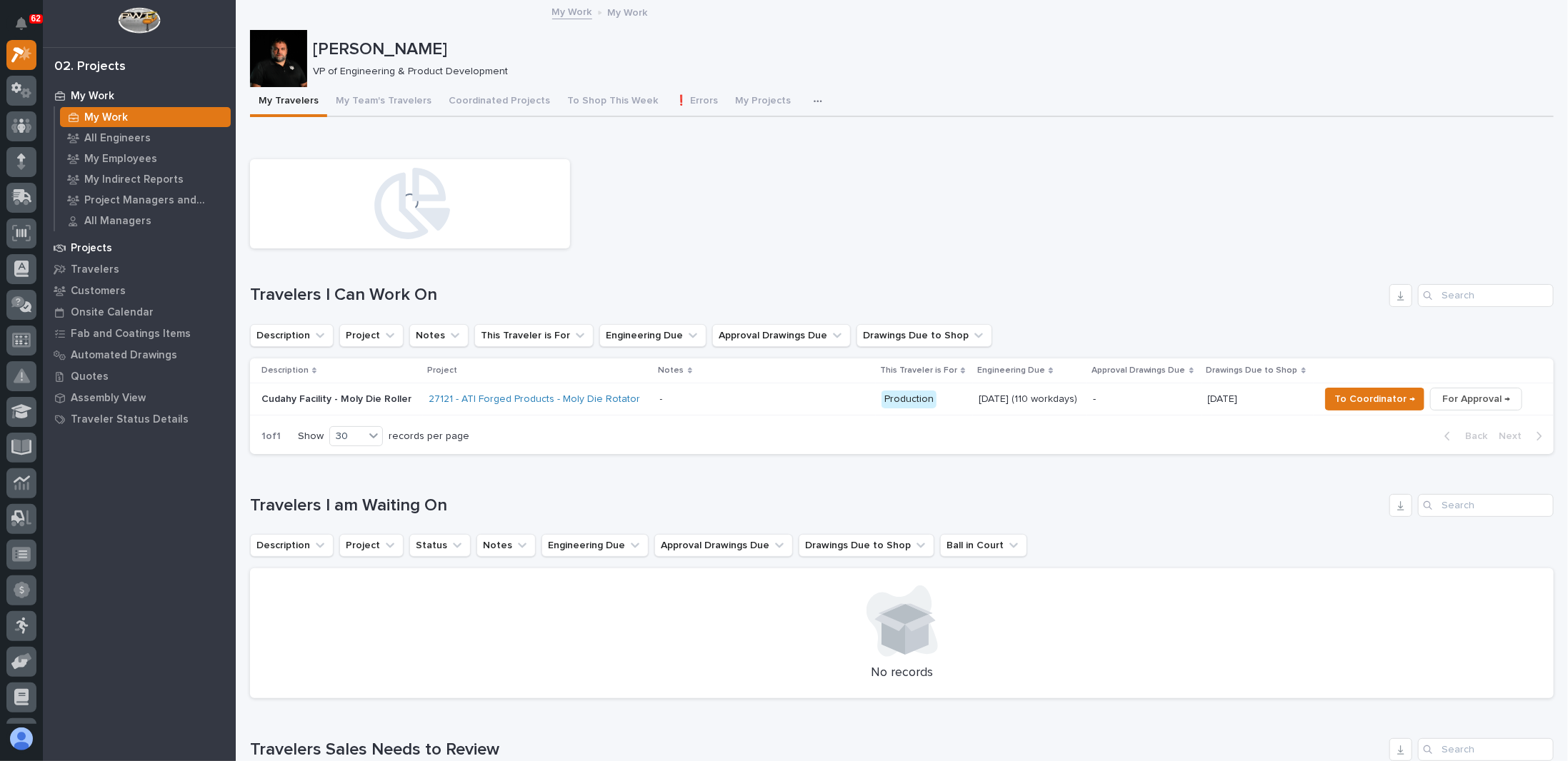
click at [99, 250] on p "Projects" at bounding box center [91, 248] width 41 height 13
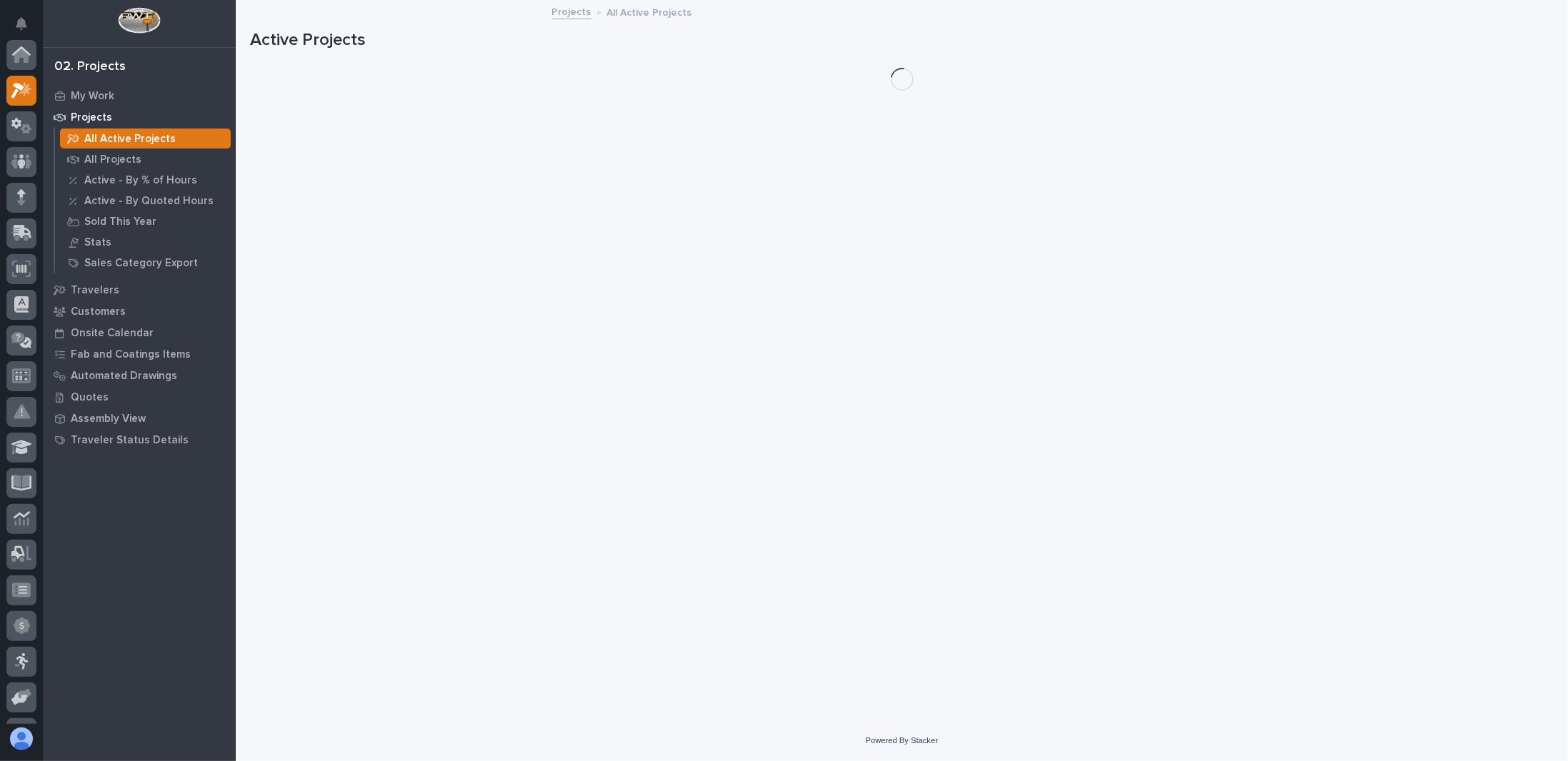
scroll to position [36, 0]
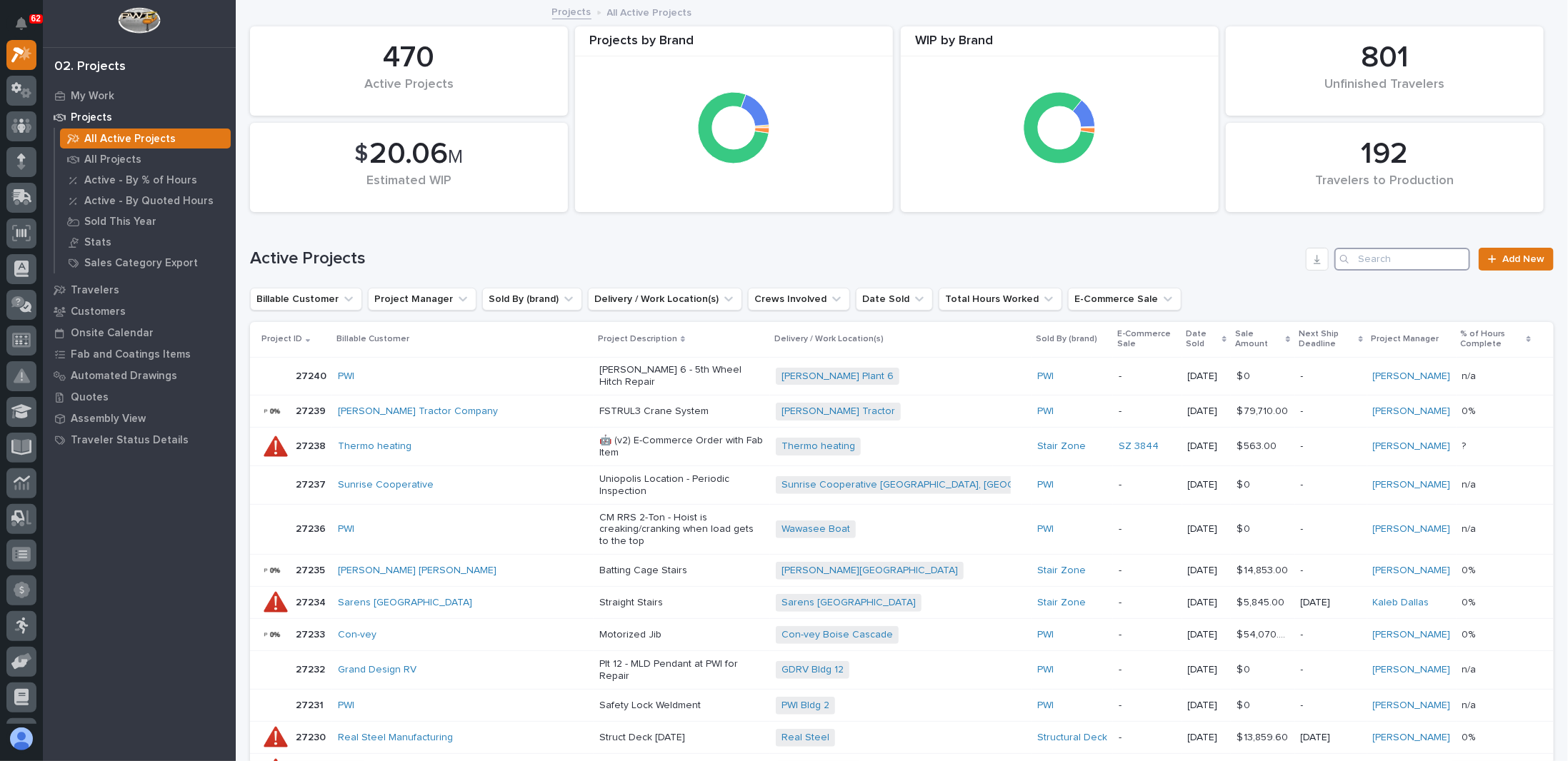
click at [1359, 258] on input "Search" at bounding box center [1402, 259] width 136 height 23
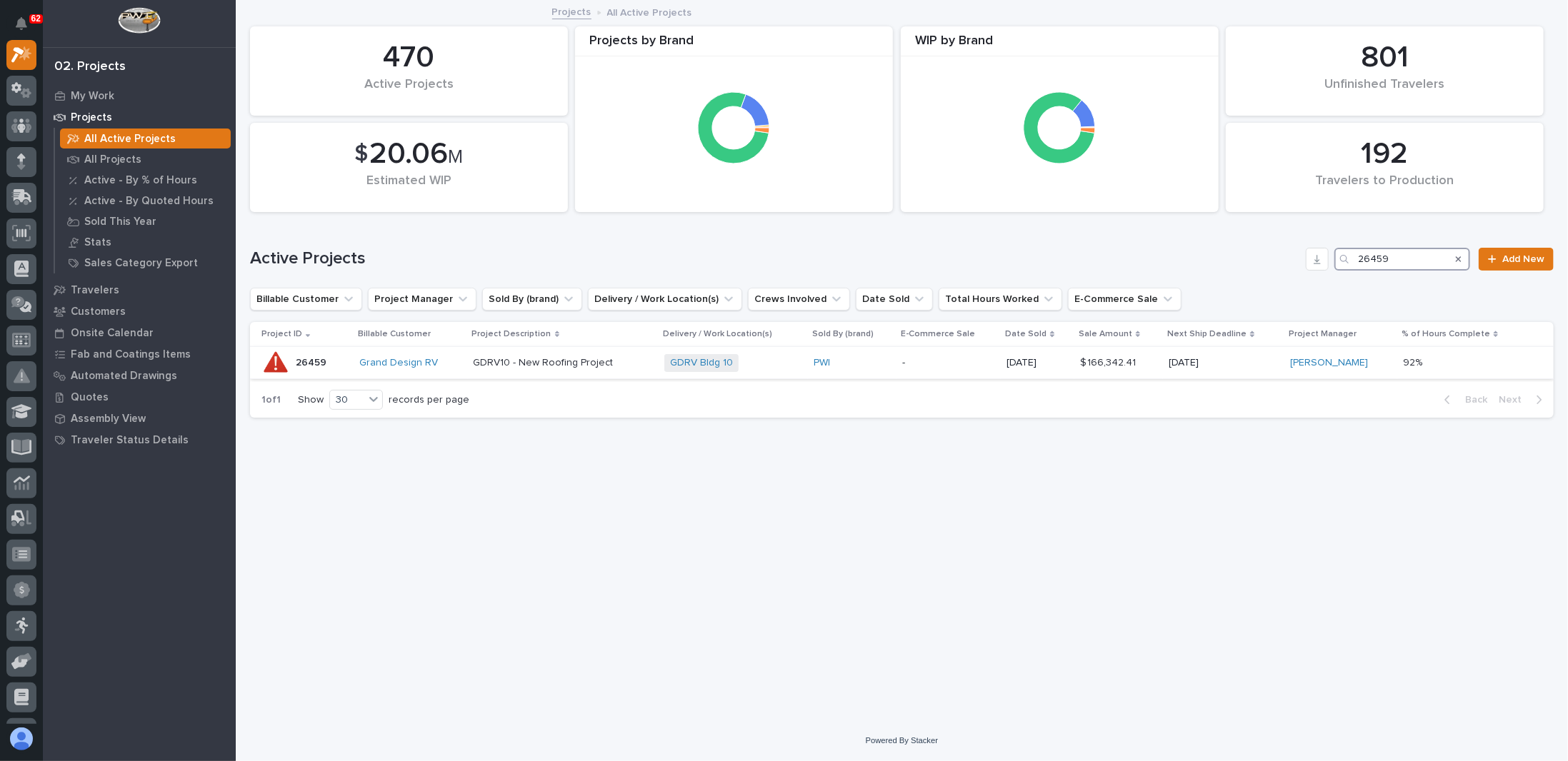
type input "26459"
click at [761, 363] on div "GDRV Bldg 10 + 0" at bounding box center [733, 363] width 138 height 18
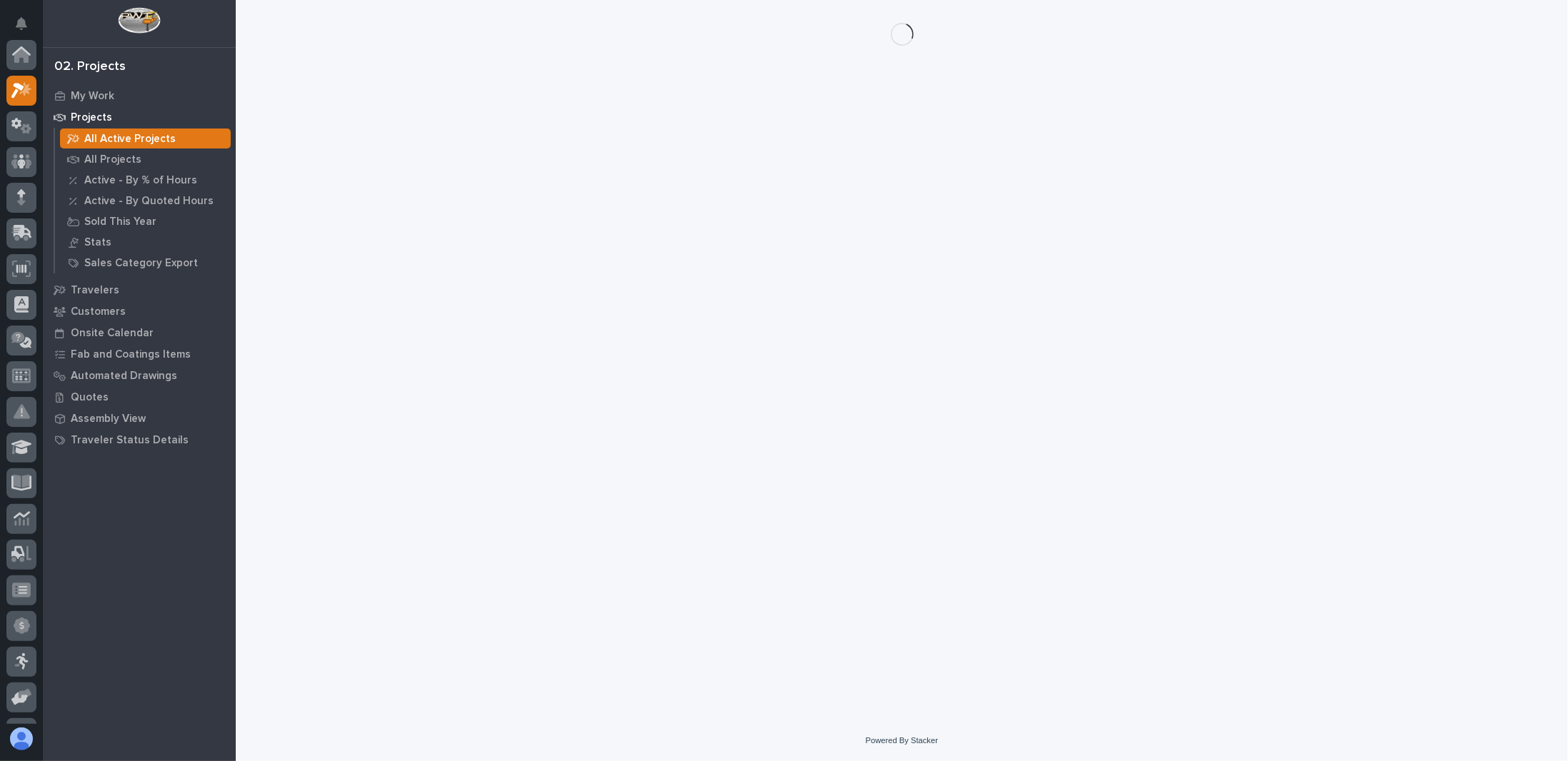
scroll to position [36, 0]
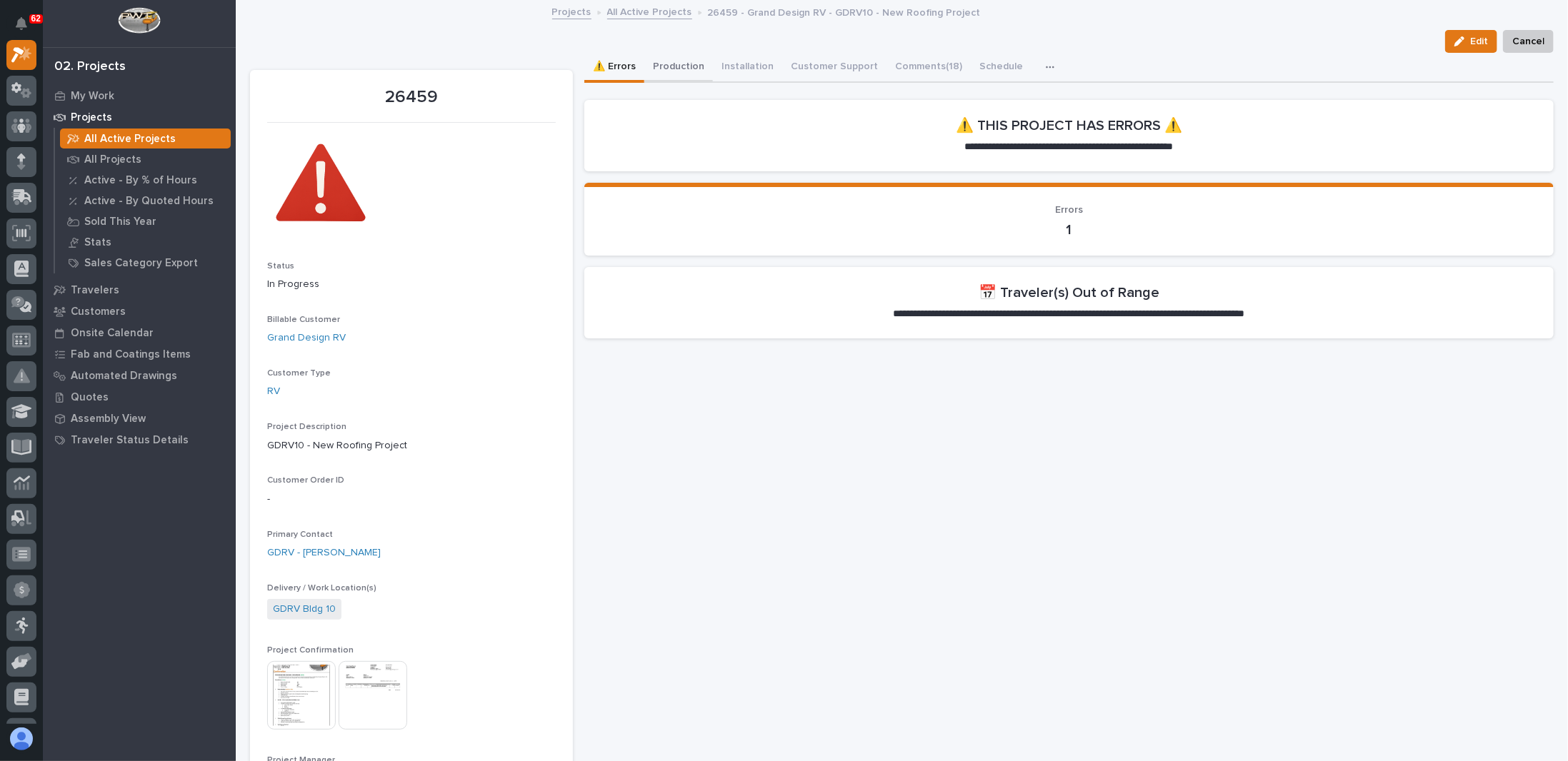
click at [692, 69] on button "Production" at bounding box center [679, 68] width 68 height 30
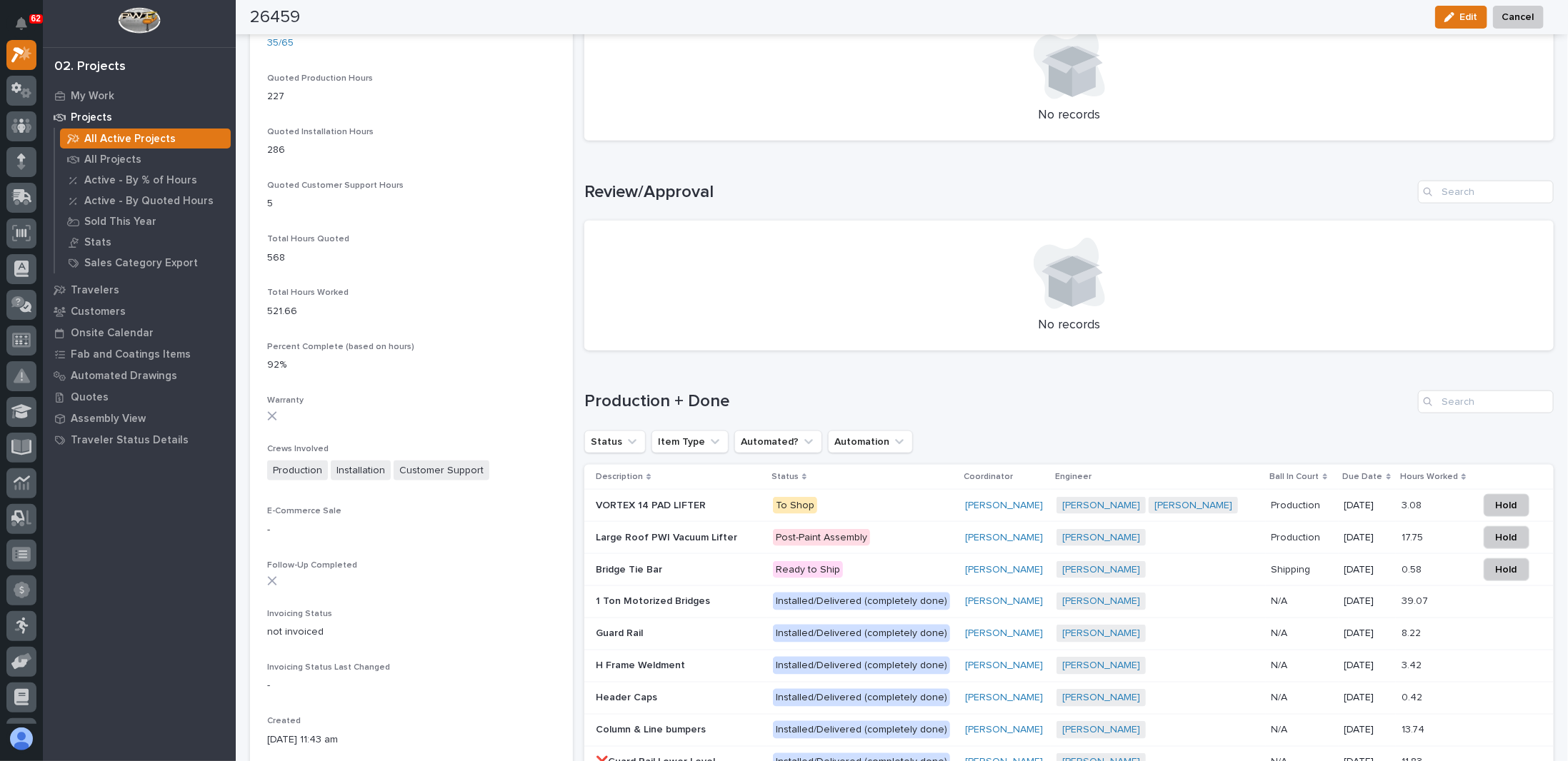
scroll to position [1143, 0]
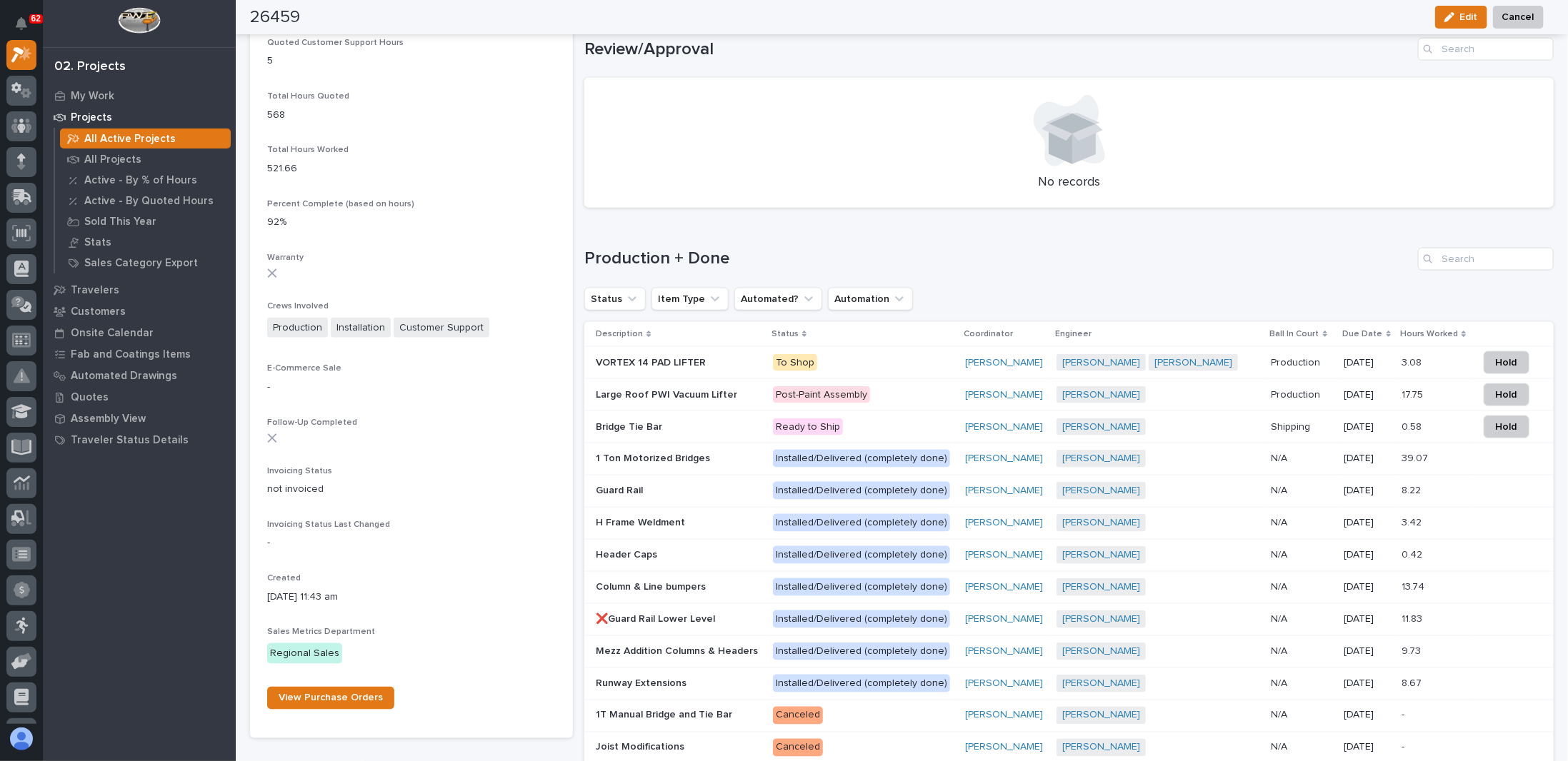
click at [903, 362] on p "To Shop" at bounding box center [863, 363] width 181 height 18
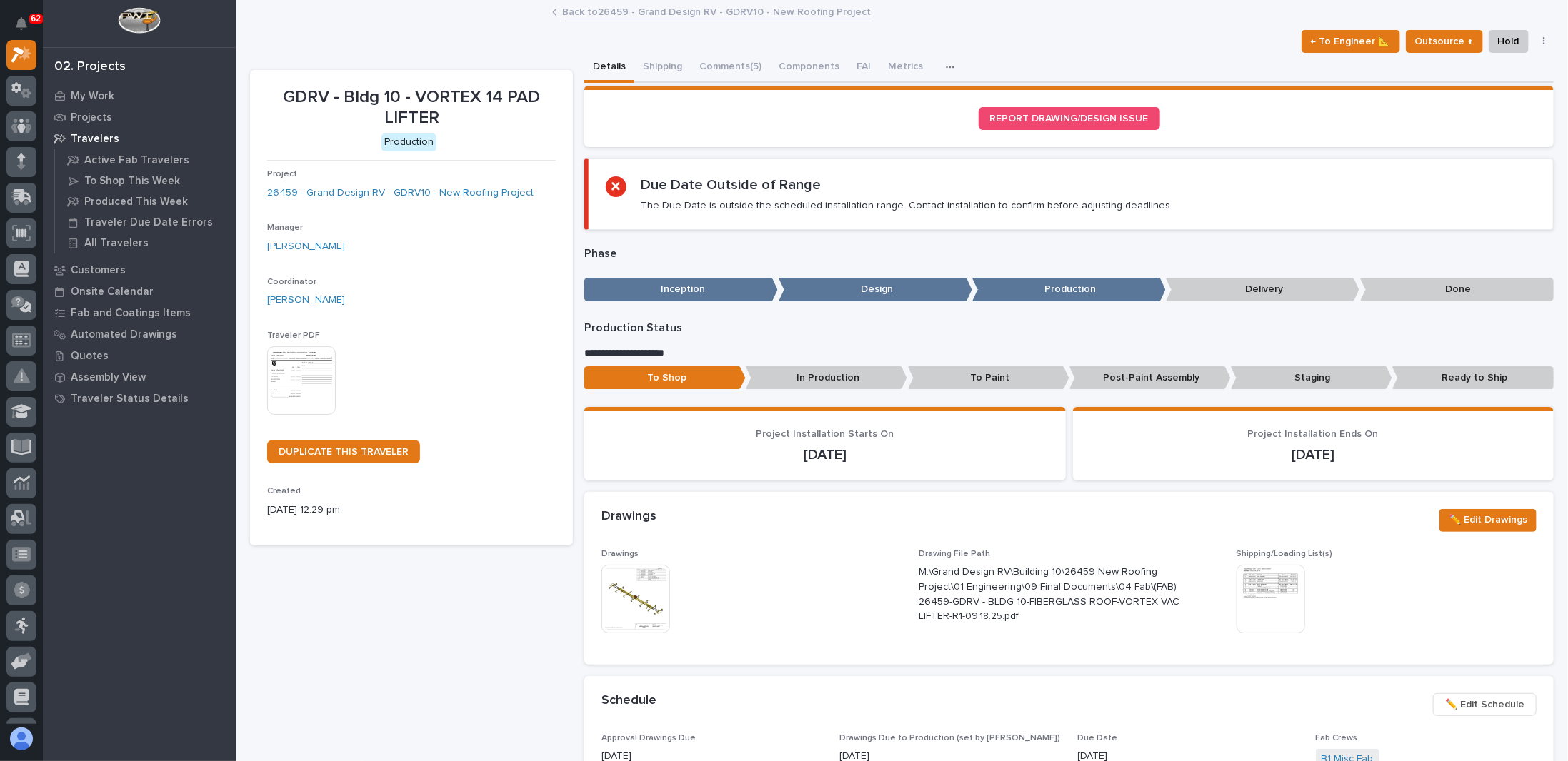
scroll to position [214, 0]
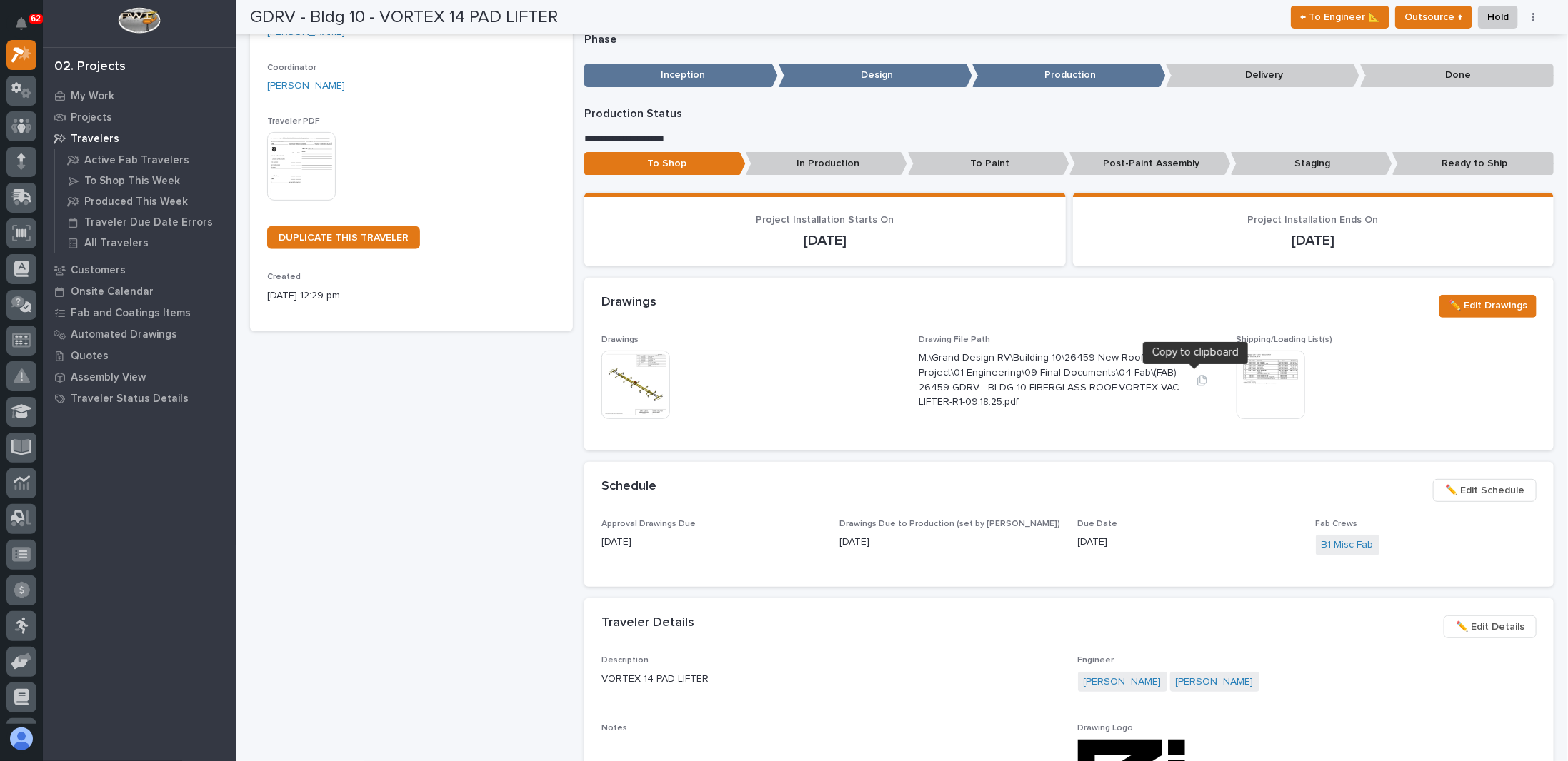
click at [1198, 382] on icon "button" at bounding box center [1202, 380] width 10 height 11
click at [658, 377] on img at bounding box center [636, 385] width 68 height 68
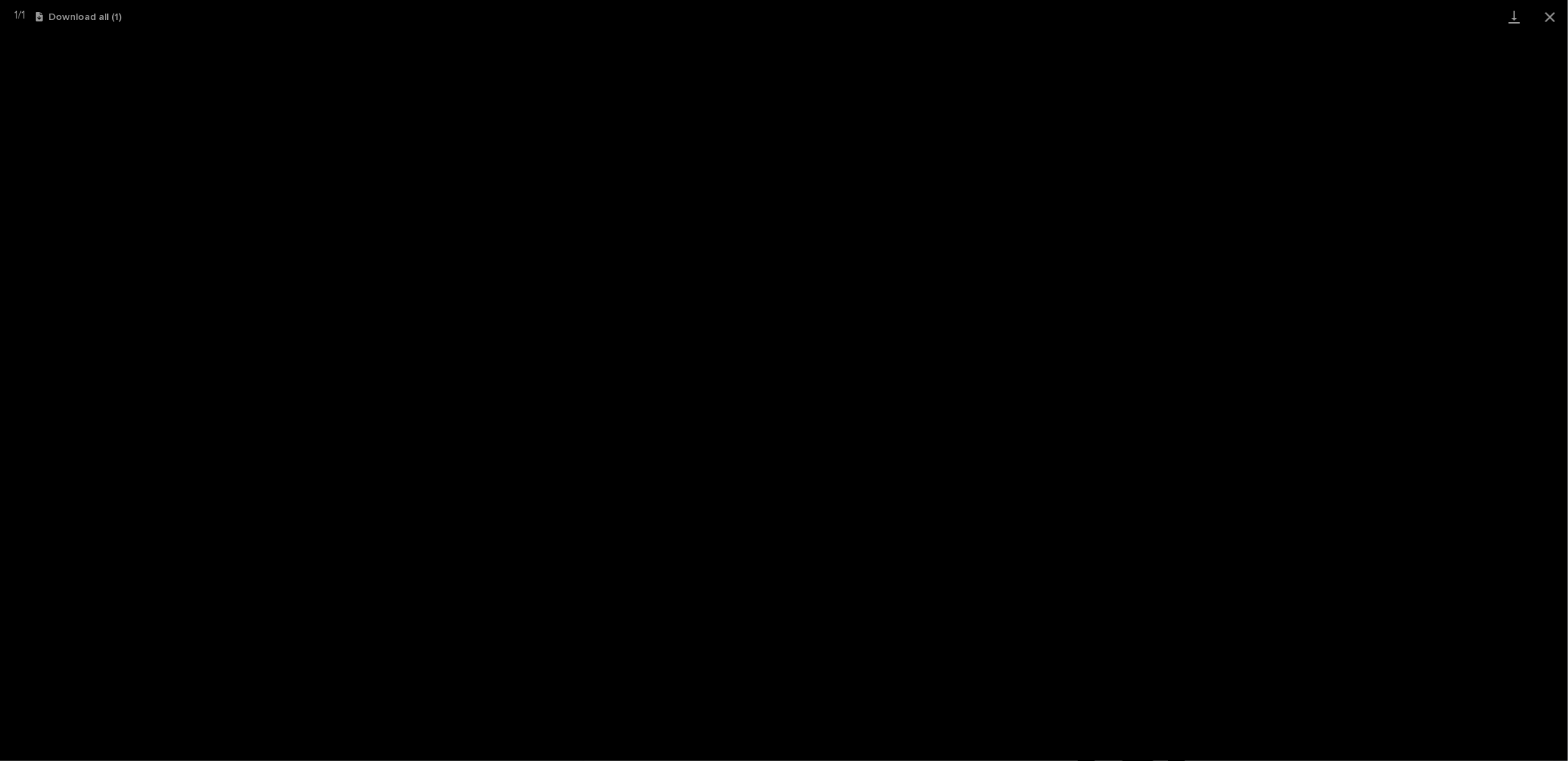
scroll to position [36, 0]
